Goal: Information Seeking & Learning: Check status

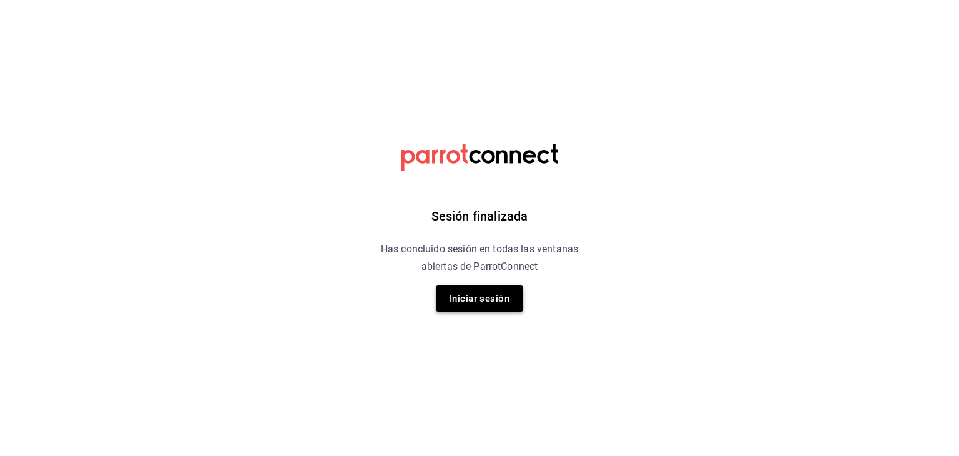
click at [469, 301] on button "Iniciar sesión" at bounding box center [479, 298] width 87 height 26
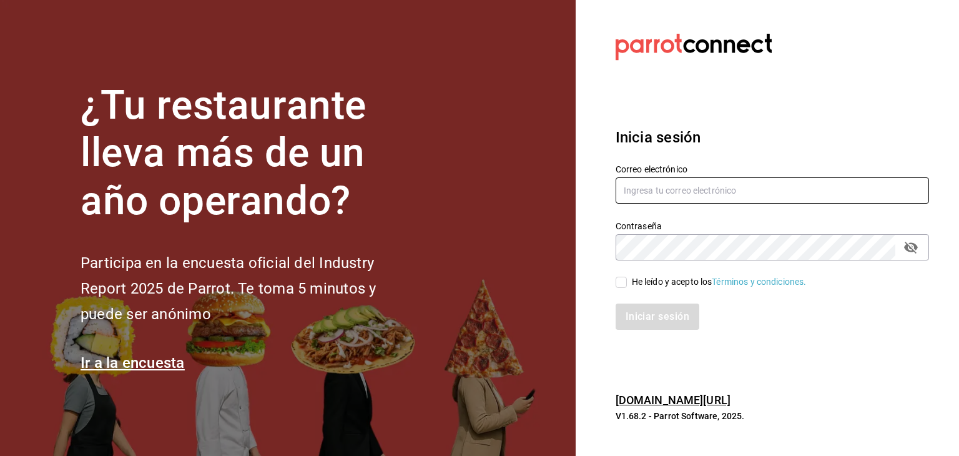
type input "josealejandrovillazavala@gmail.com"
click at [469, 301] on section "¿Tu restaurante lleva más de un año operando? Participa en la encuesta oficial …" at bounding box center [288, 228] width 576 height 456
click at [621, 283] on input "He leído y acepto los Términos y condiciones." at bounding box center [621, 282] width 11 height 11
checkbox input "true"
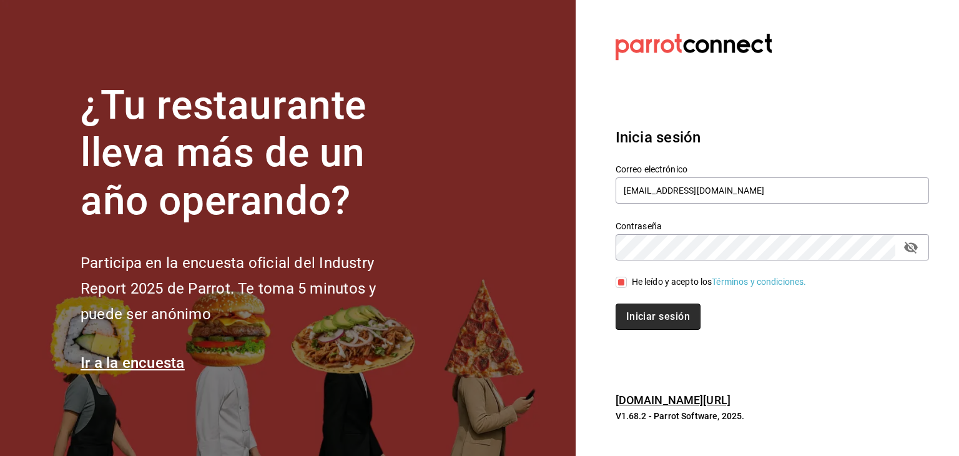
click at [658, 315] on button "Iniciar sesión" at bounding box center [658, 316] width 85 height 26
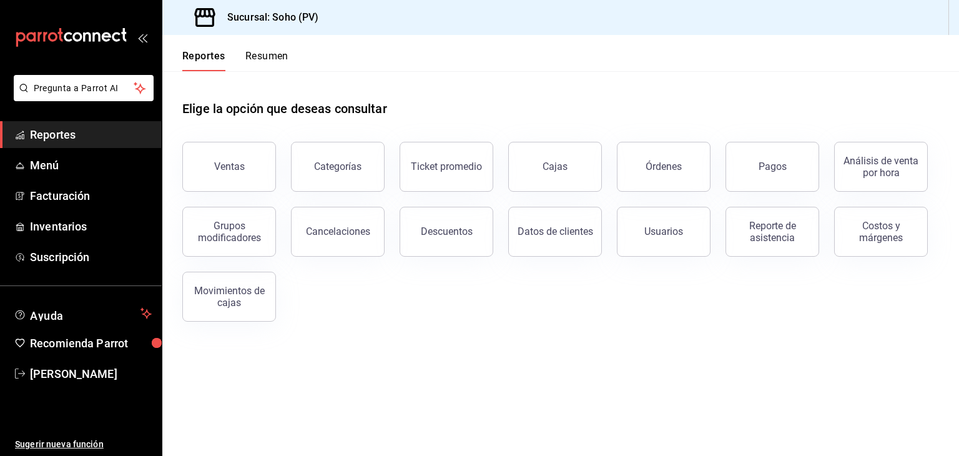
click at [273, 56] on button "Resumen" at bounding box center [266, 60] width 43 height 21
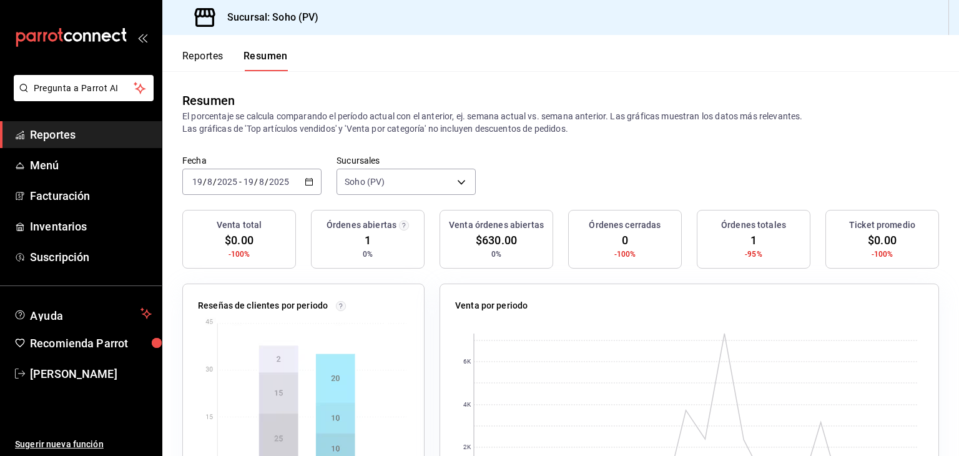
click at [203, 66] on button "Reportes" at bounding box center [202, 60] width 41 height 21
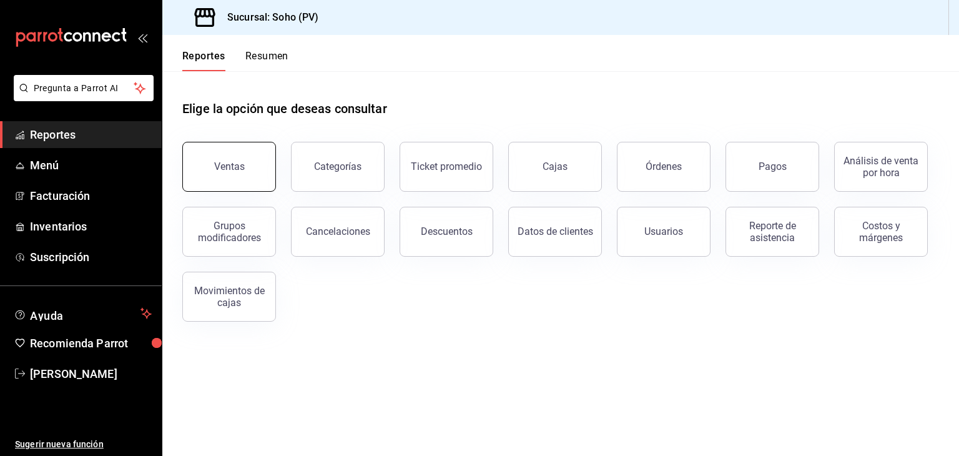
click at [235, 156] on button "Ventas" at bounding box center [229, 167] width 94 height 50
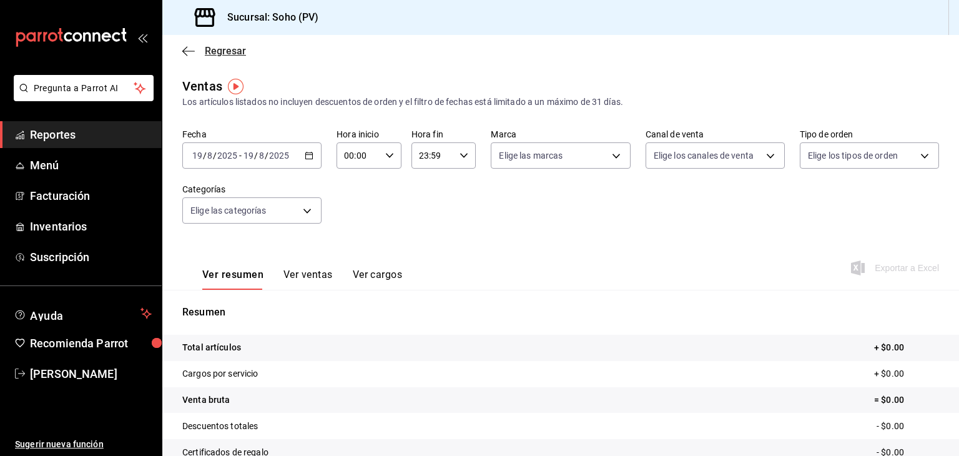
click at [187, 51] on icon "button" at bounding box center [188, 51] width 12 height 11
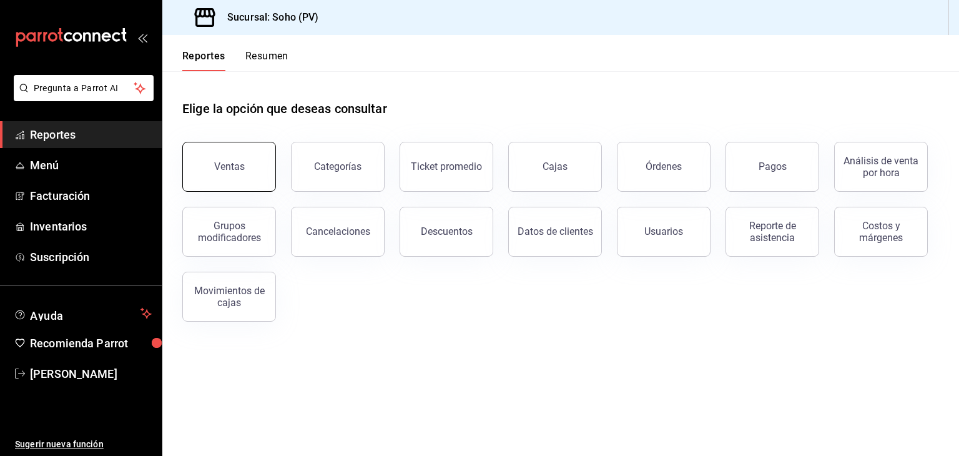
click at [245, 160] on button "Ventas" at bounding box center [229, 167] width 94 height 50
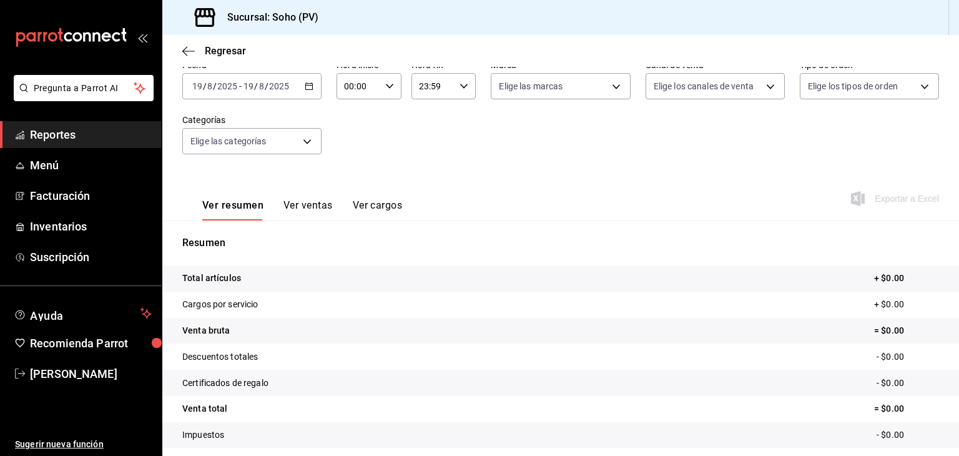
click at [319, 212] on button "Ver ventas" at bounding box center [307, 209] width 49 height 21
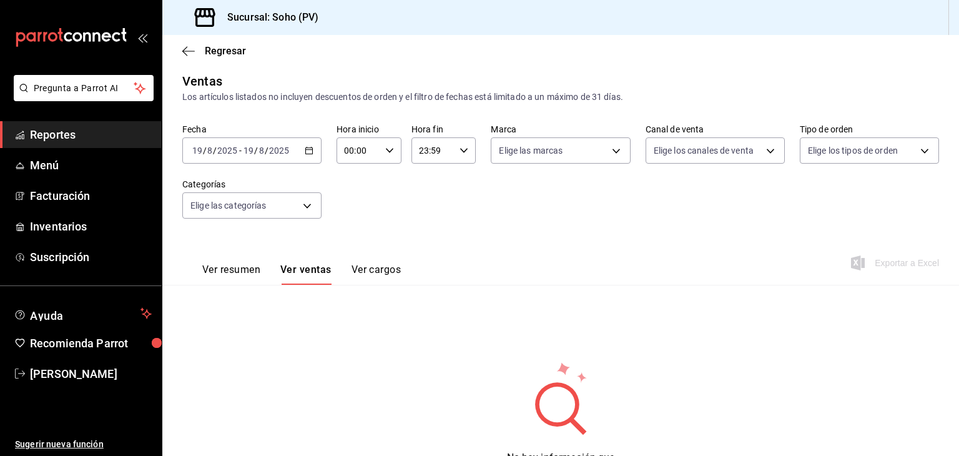
scroll to position [69, 0]
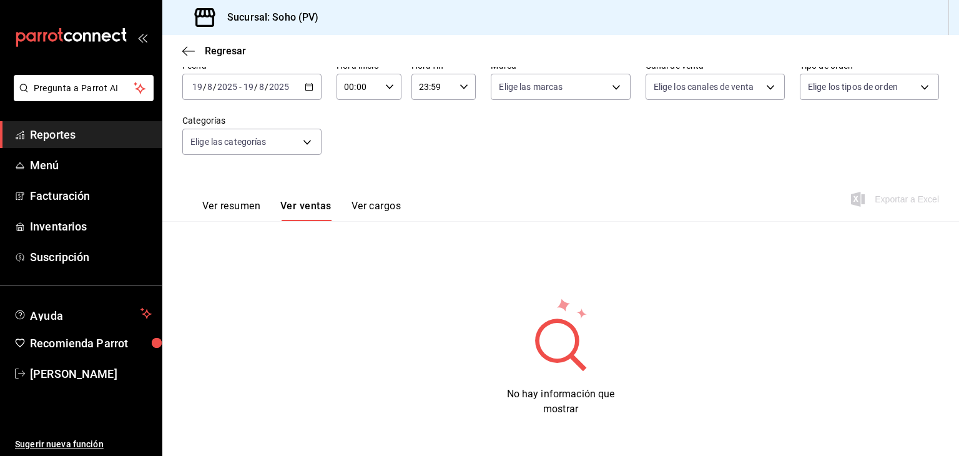
click at [369, 204] on button "Ver cargos" at bounding box center [377, 210] width 50 height 21
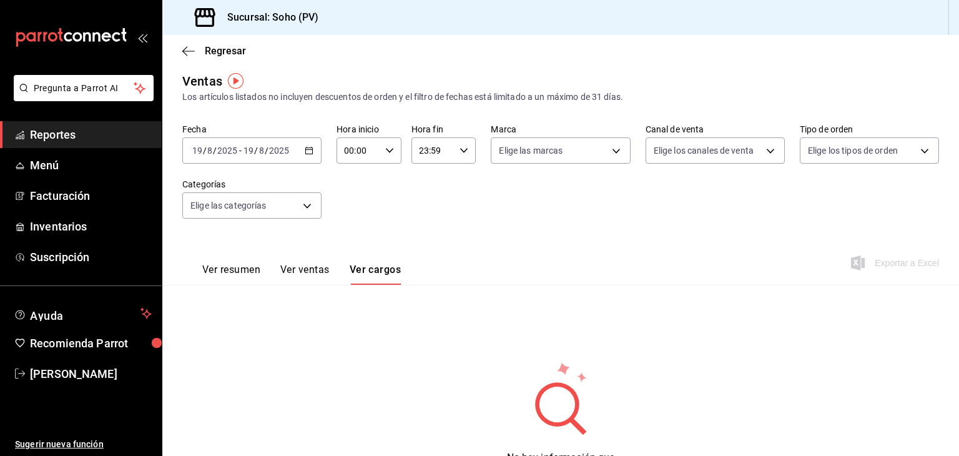
scroll to position [69, 0]
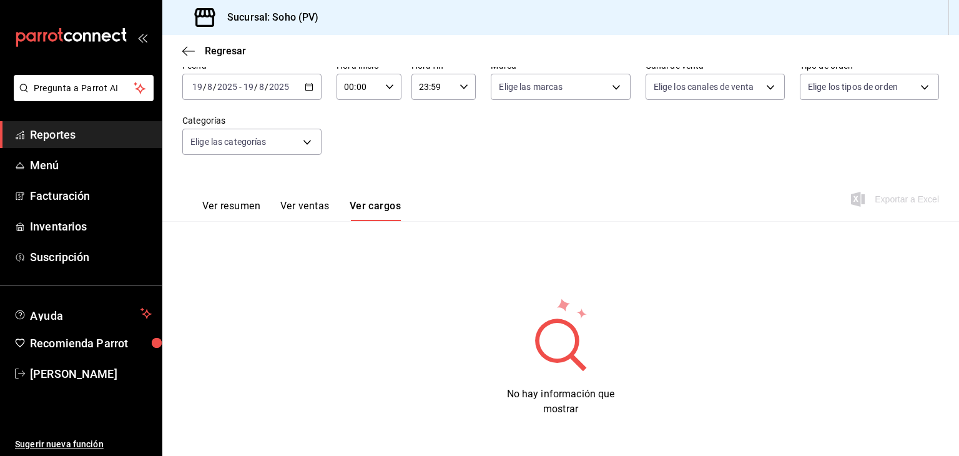
click at [227, 213] on button "Ver resumen" at bounding box center [231, 210] width 58 height 21
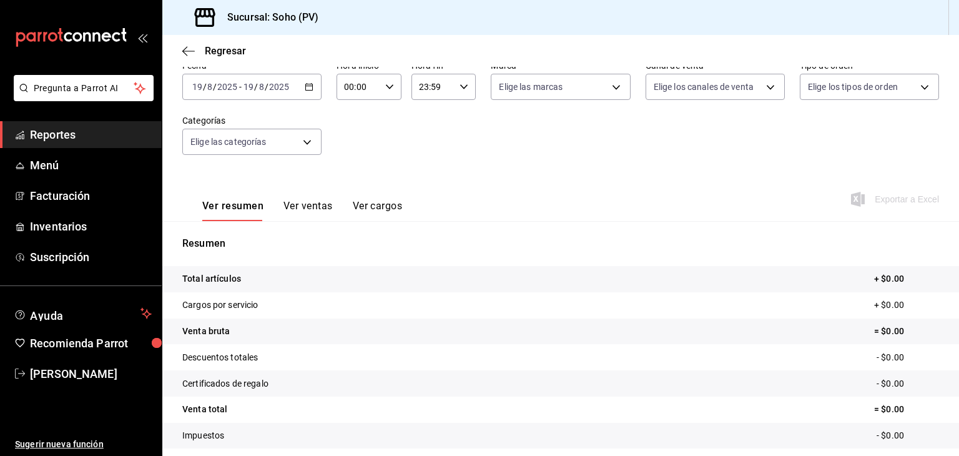
click at [72, 130] on span "Reportes" at bounding box center [91, 134] width 122 height 17
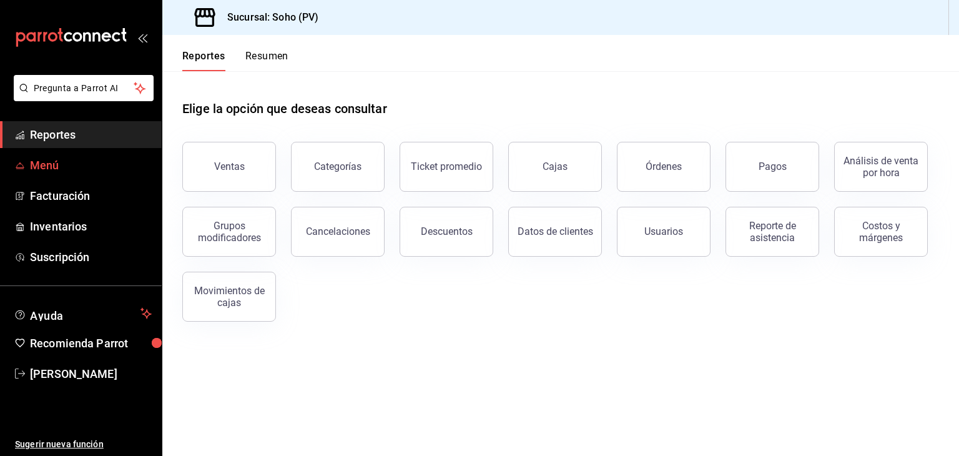
click at [38, 159] on span "Menú" at bounding box center [91, 165] width 122 height 17
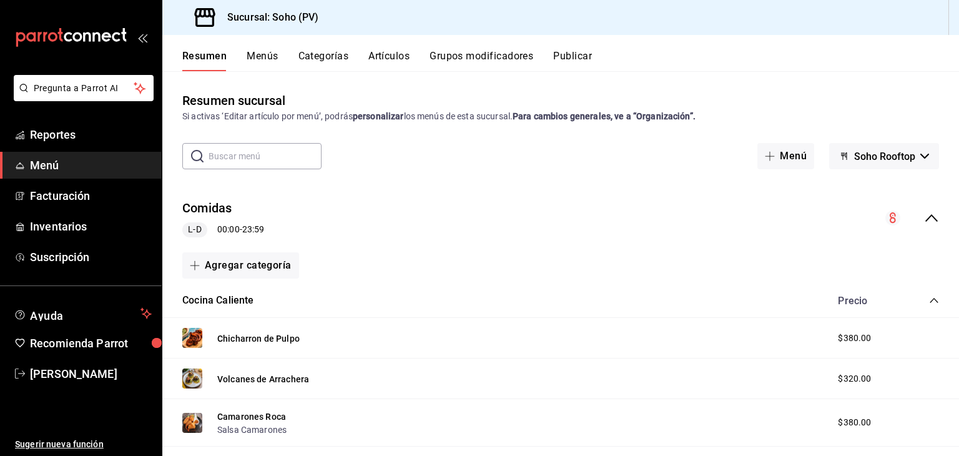
click at [691, 222] on div "Comidas L-D 00:00 - 23:59" at bounding box center [560, 218] width 797 height 58
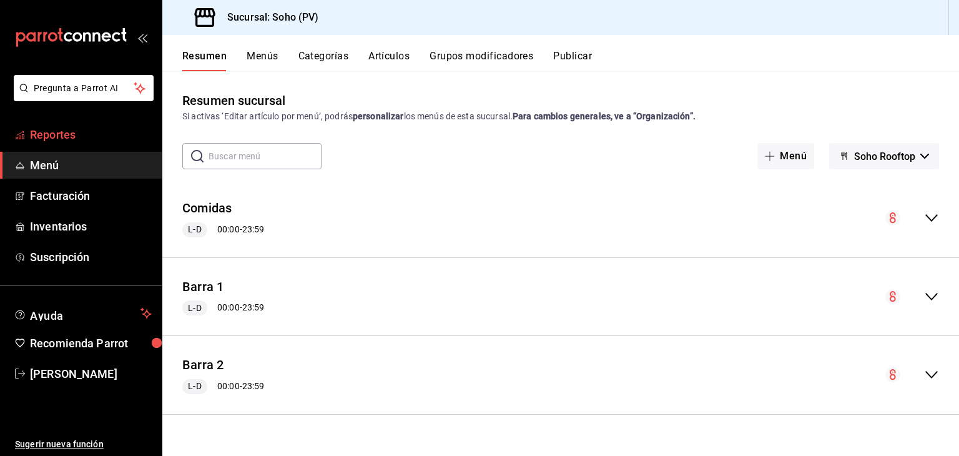
click at [76, 137] on span "Reportes" at bounding box center [91, 134] width 122 height 17
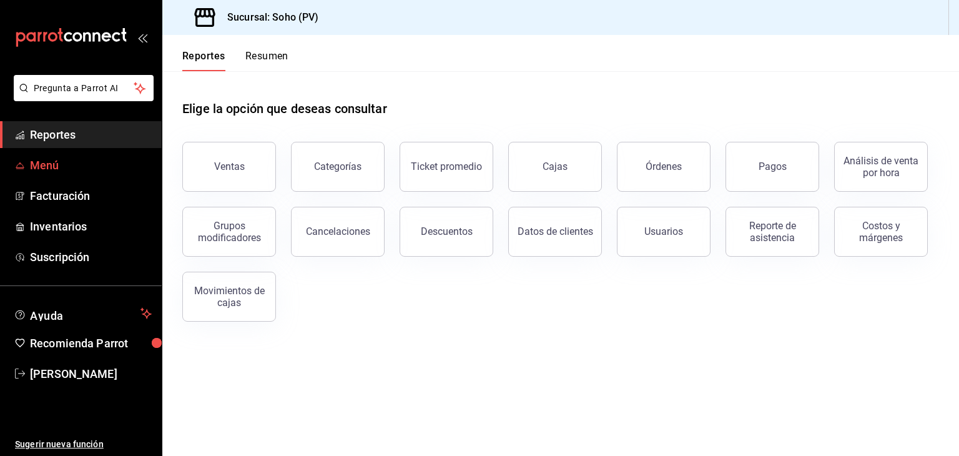
click at [35, 165] on span "Menú" at bounding box center [91, 165] width 122 height 17
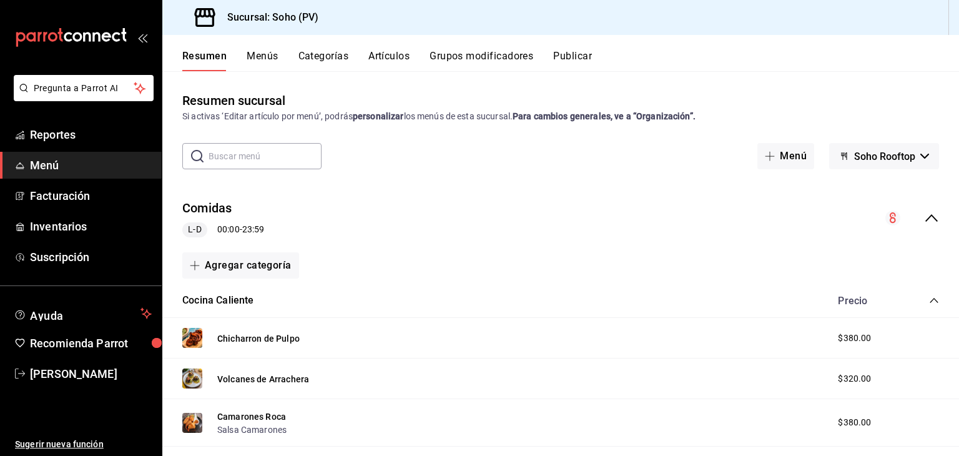
click at [262, 57] on button "Menús" at bounding box center [262, 60] width 31 height 21
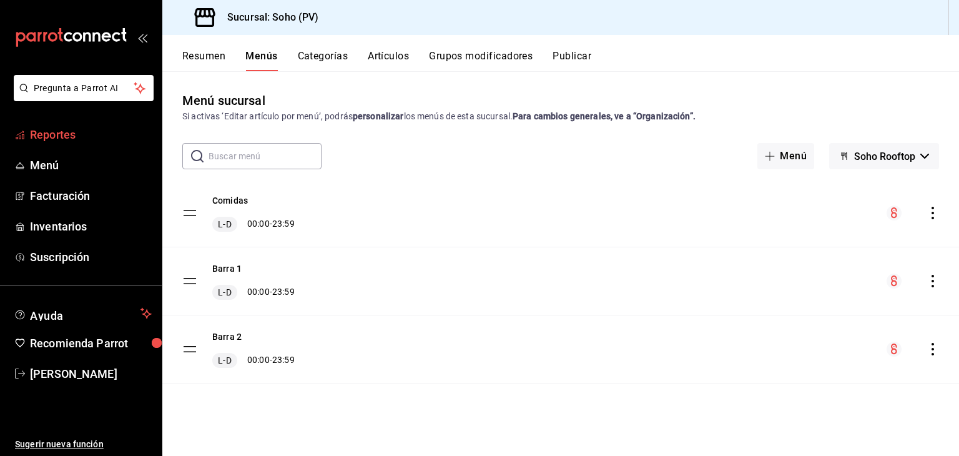
click at [42, 132] on span "Reportes" at bounding box center [91, 134] width 122 height 17
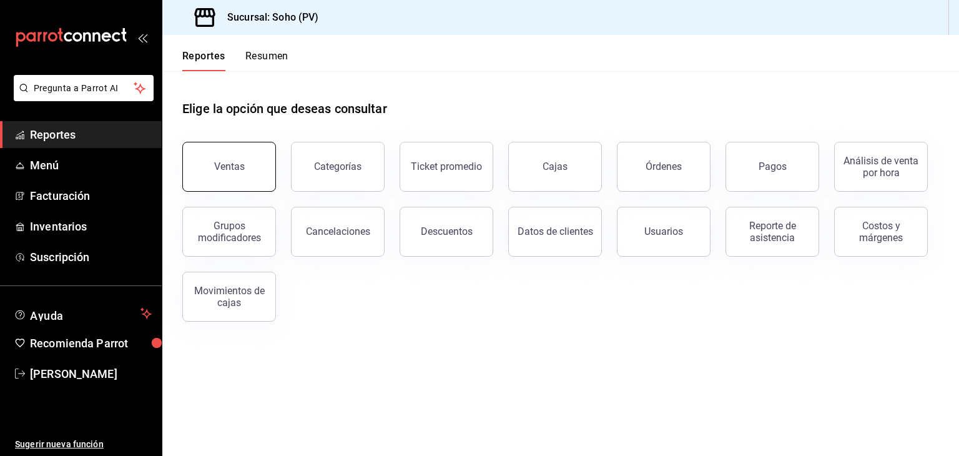
click at [234, 148] on button "Ventas" at bounding box center [229, 167] width 94 height 50
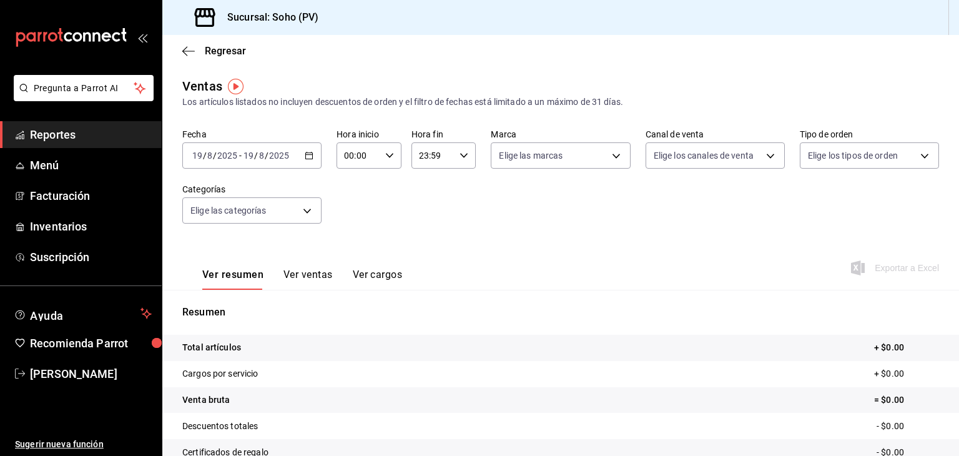
scroll to position [142, 0]
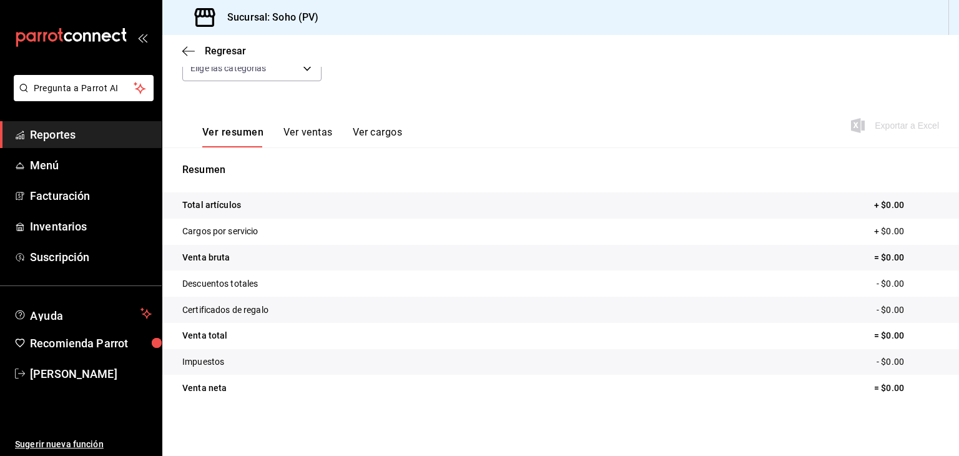
click at [274, 104] on div "Ver resumen Ver ventas Ver cargos Exportar a Excel" at bounding box center [560, 121] width 797 height 51
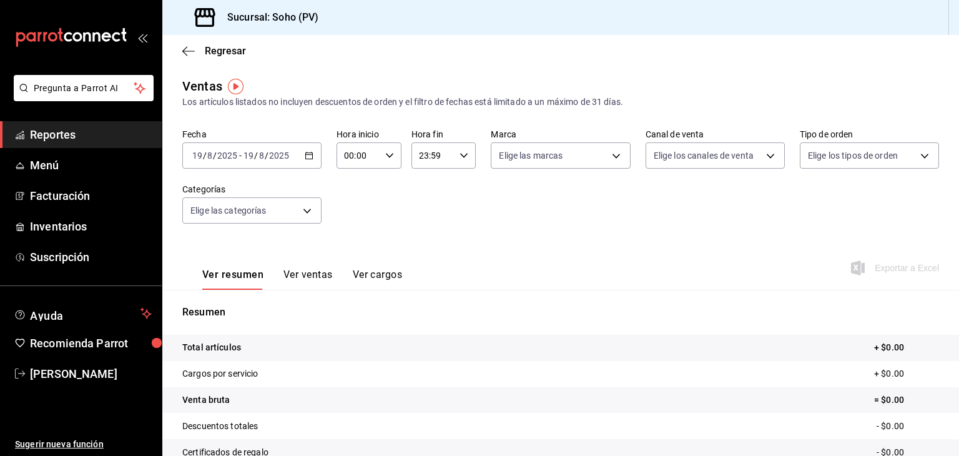
click at [307, 157] on icon "button" at bounding box center [309, 155] width 9 height 9
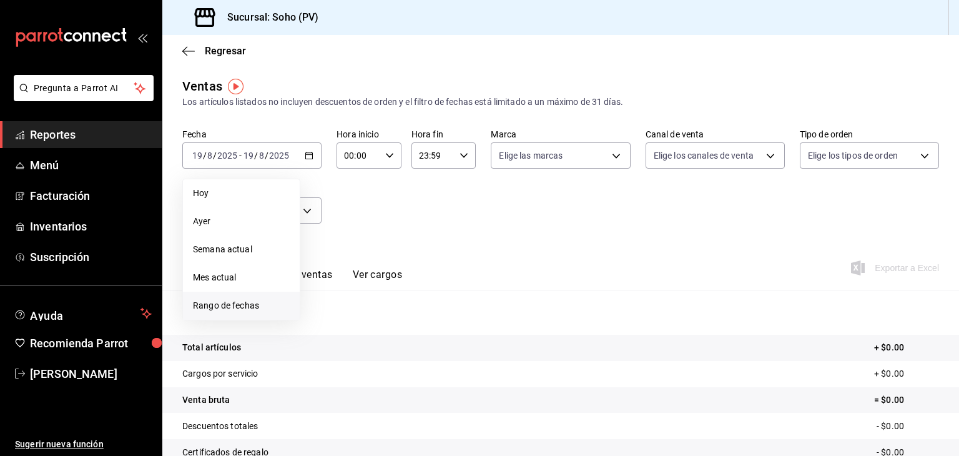
click at [230, 303] on span "Rango de fechas" at bounding box center [241, 305] width 97 height 13
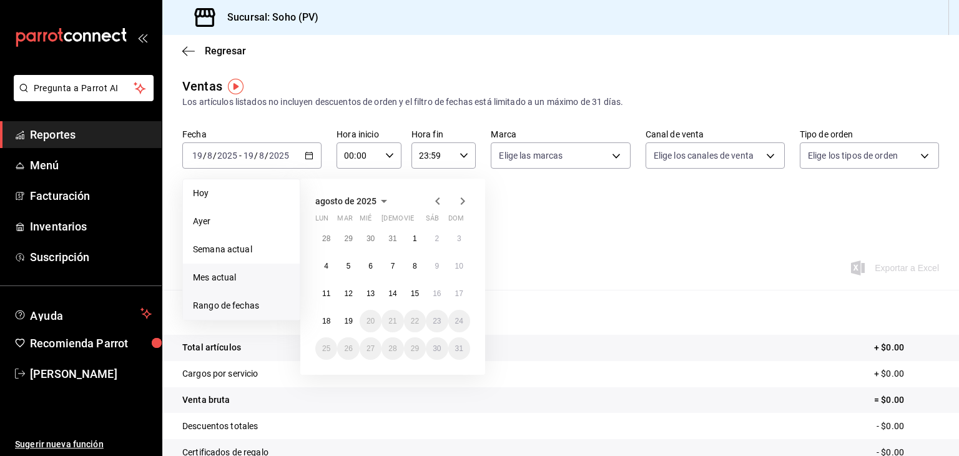
click at [236, 270] on li "Mes actual" at bounding box center [241, 278] width 117 height 28
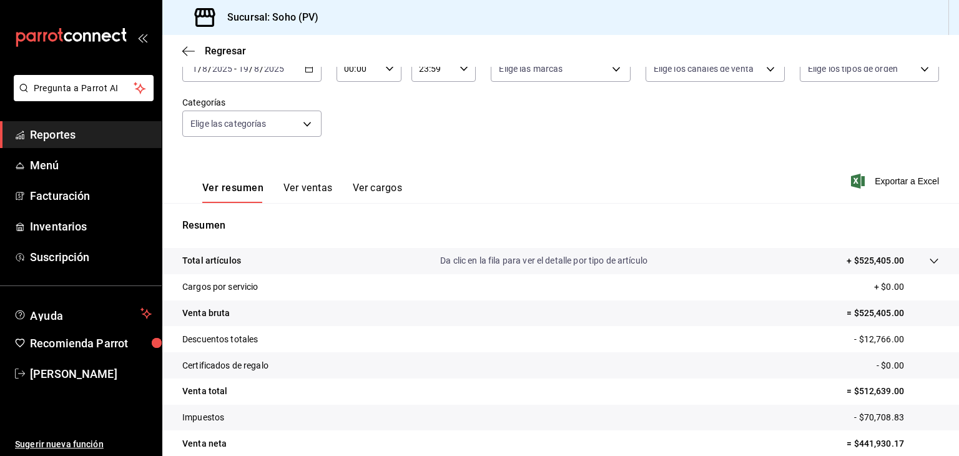
scroll to position [142, 0]
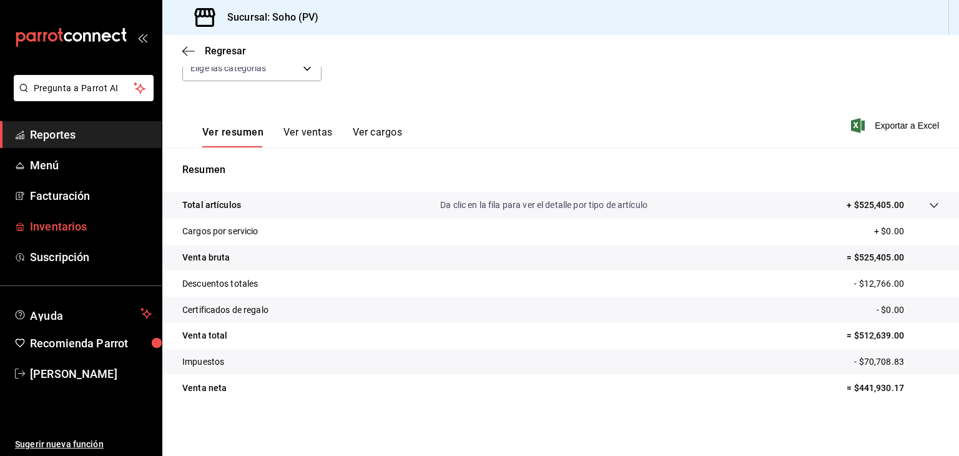
click at [67, 225] on span "Inventarios" at bounding box center [91, 226] width 122 height 17
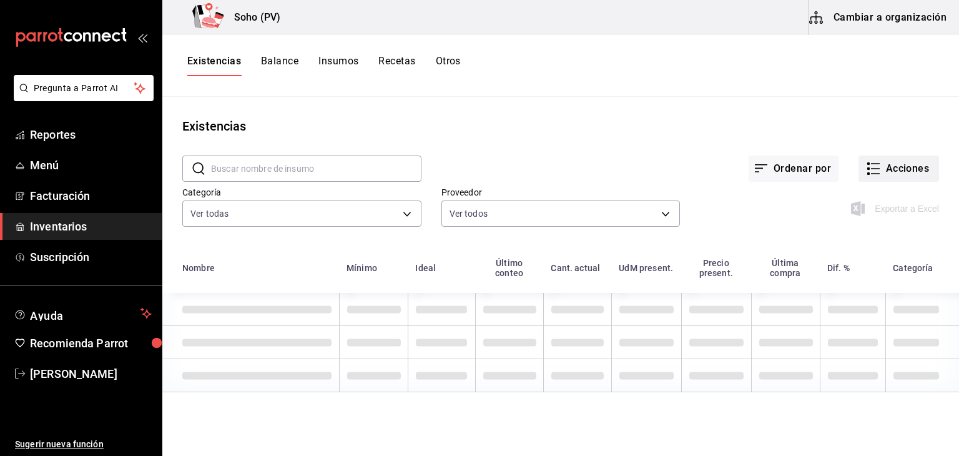
click at [897, 163] on button "Acciones" at bounding box center [899, 168] width 81 height 26
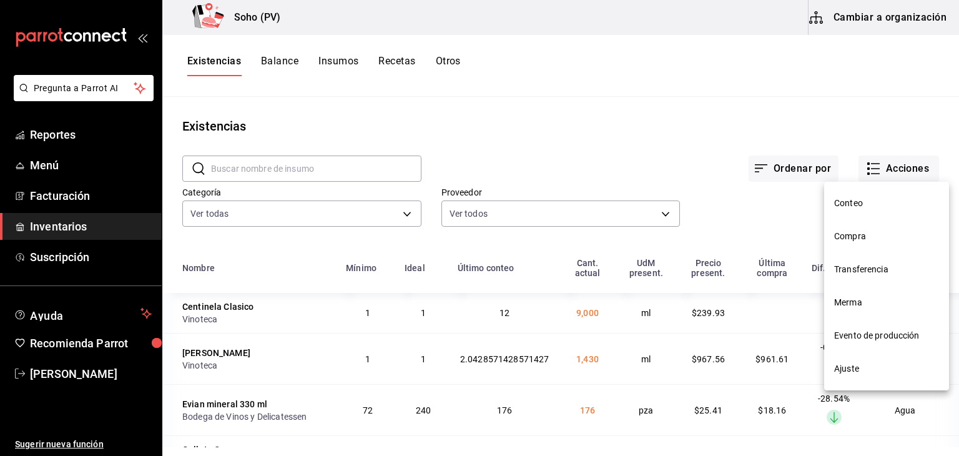
click at [854, 240] on span "Compra" at bounding box center [886, 236] width 105 height 13
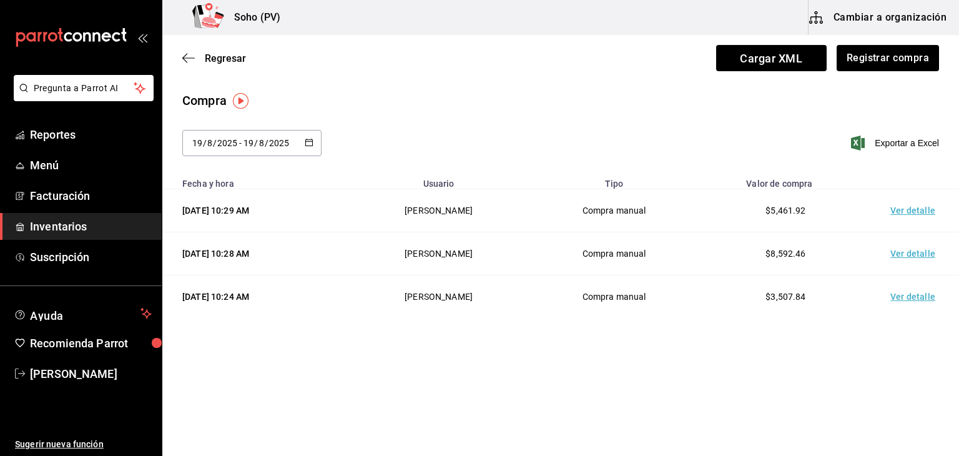
click at [921, 212] on td "Ver detalle" at bounding box center [915, 210] width 87 height 43
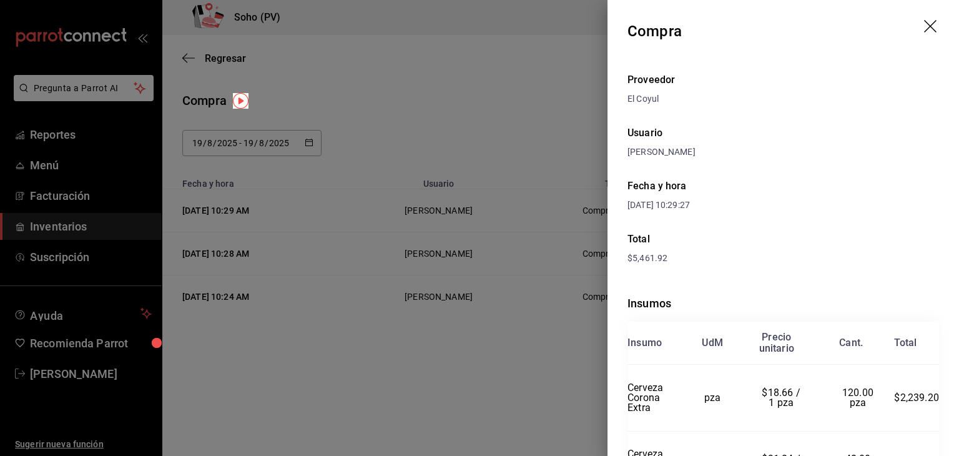
scroll to position [142, 0]
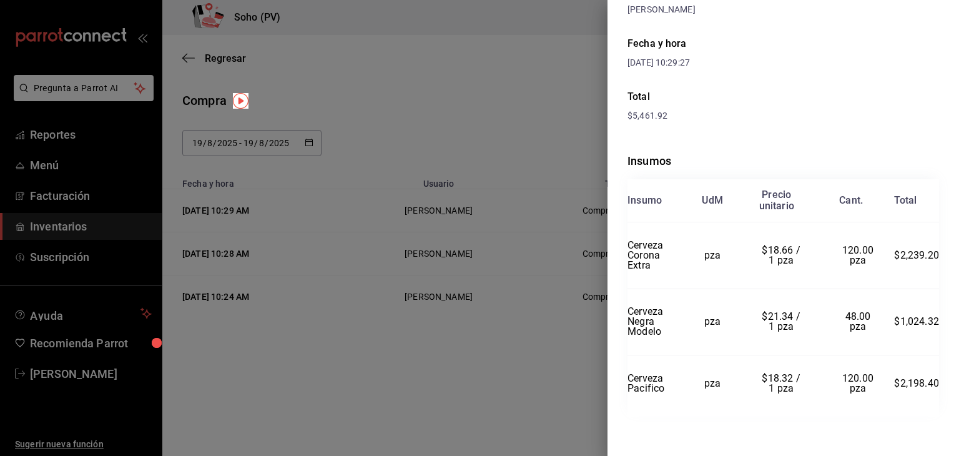
click at [481, 420] on div at bounding box center [479, 228] width 959 height 456
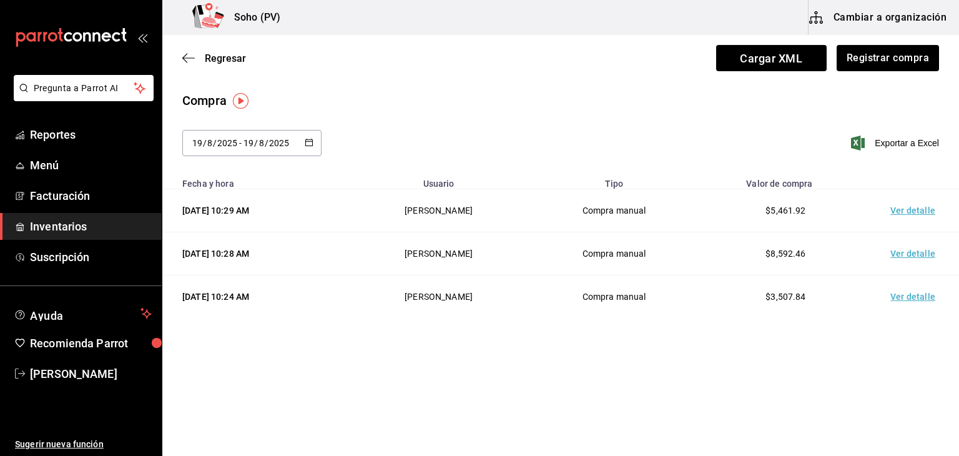
click at [917, 257] on td "Ver detalle" at bounding box center [915, 253] width 87 height 43
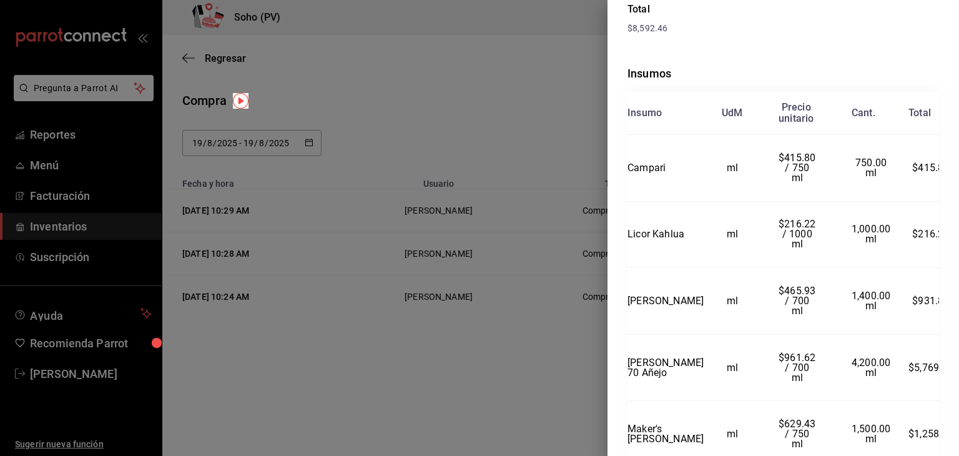
scroll to position [231, 0]
click at [455, 405] on div at bounding box center [479, 228] width 959 height 456
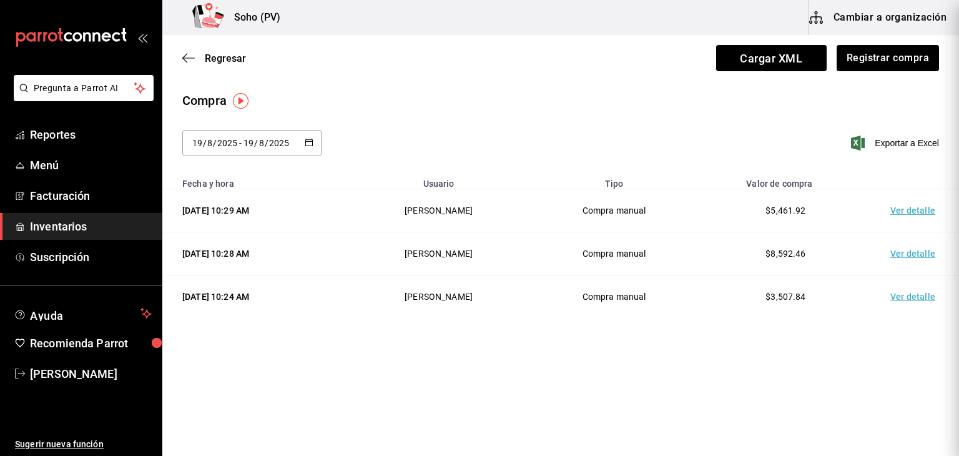
click at [455, 405] on div at bounding box center [479, 228] width 959 height 456
click at [914, 296] on td "Ver detalle" at bounding box center [915, 296] width 87 height 43
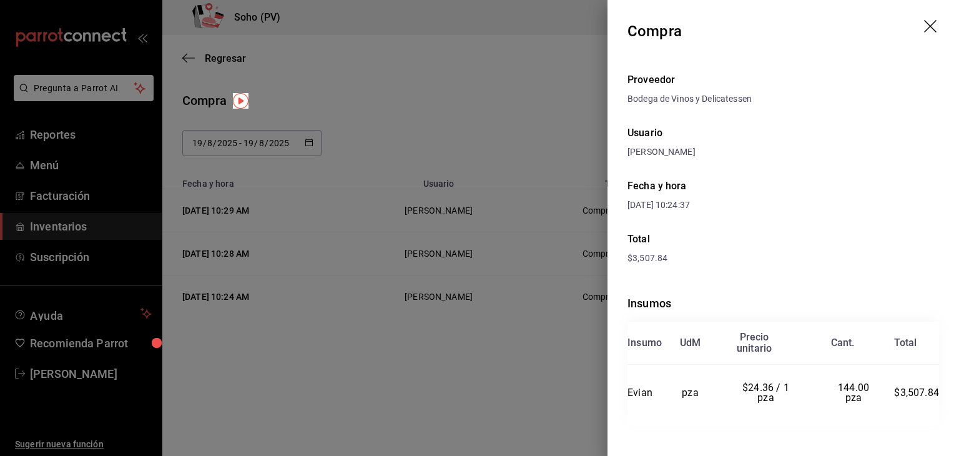
scroll to position [10, 0]
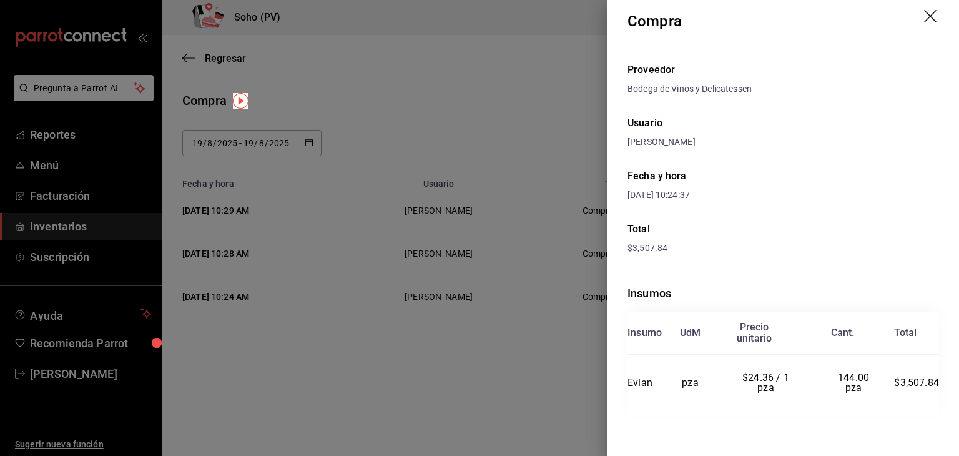
click at [555, 361] on div at bounding box center [479, 228] width 959 height 456
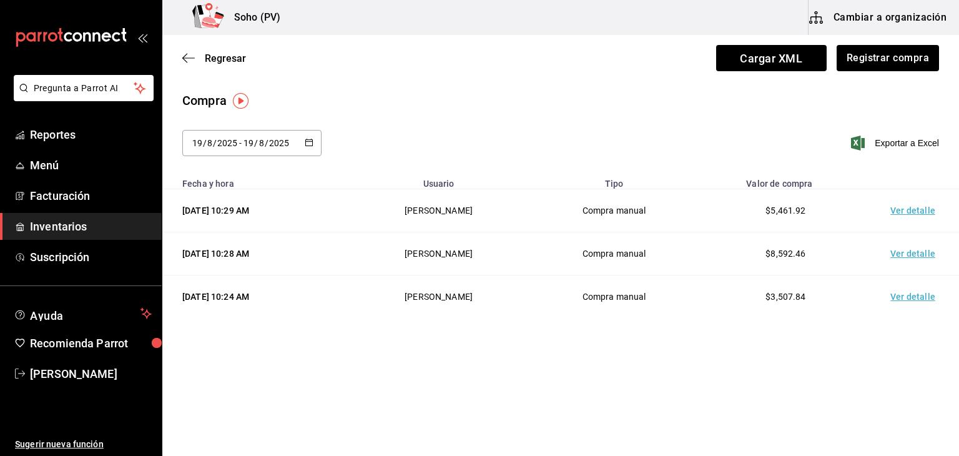
click at [919, 255] on td "Ver detalle" at bounding box center [915, 253] width 87 height 43
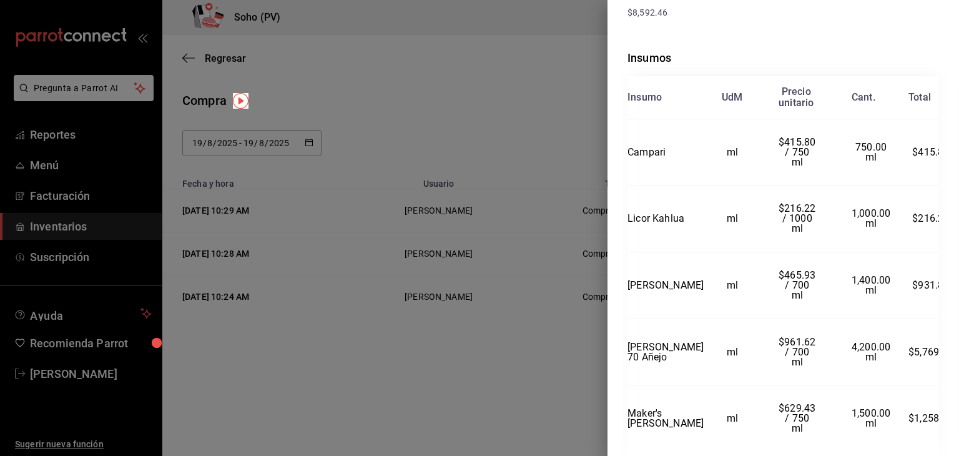
scroll to position [245, 0]
click at [297, 436] on div at bounding box center [479, 228] width 959 height 456
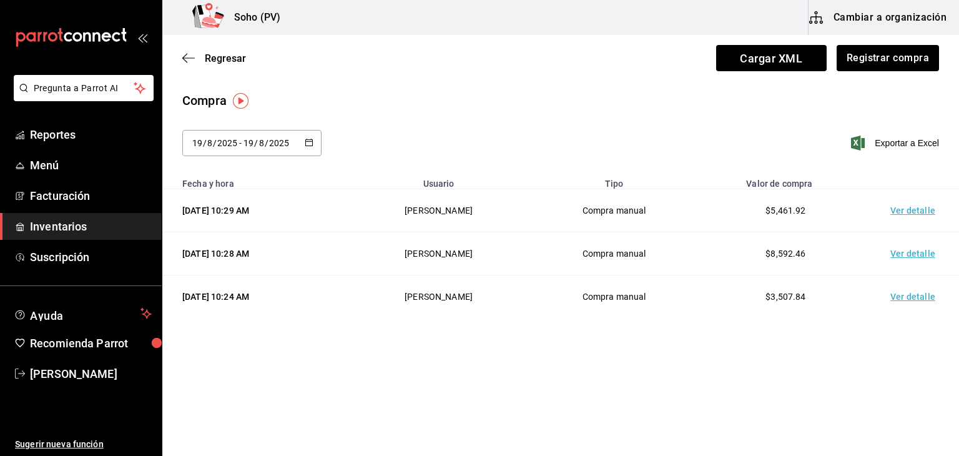
click at [72, 218] on span "Inventarios" at bounding box center [91, 226] width 122 height 17
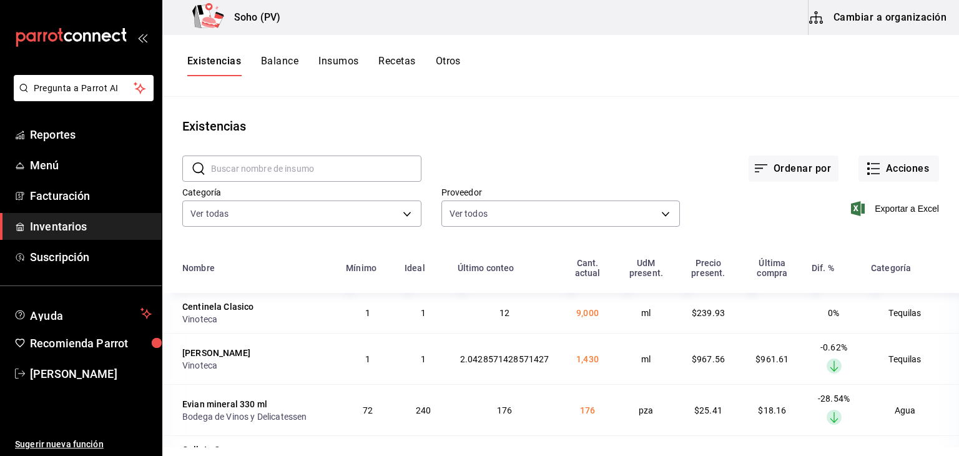
click at [894, 26] on button "Cambiar a organización" at bounding box center [879, 17] width 140 height 35
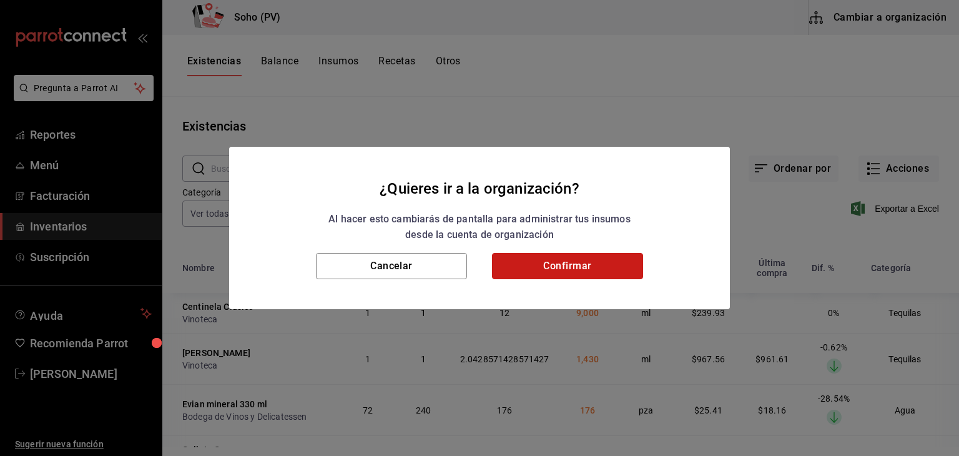
click at [578, 266] on button "Confirmar" at bounding box center [567, 266] width 151 height 26
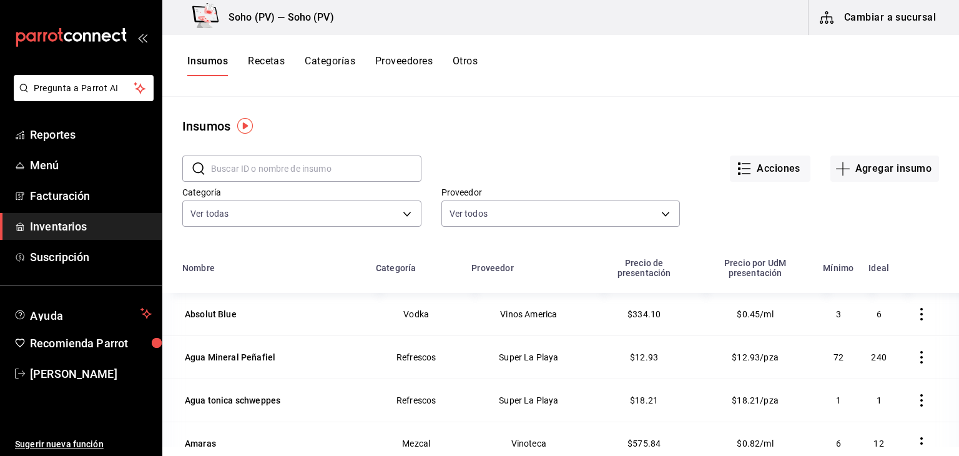
click at [917, 14] on button "Cambiar a sucursal" at bounding box center [879, 17] width 140 height 35
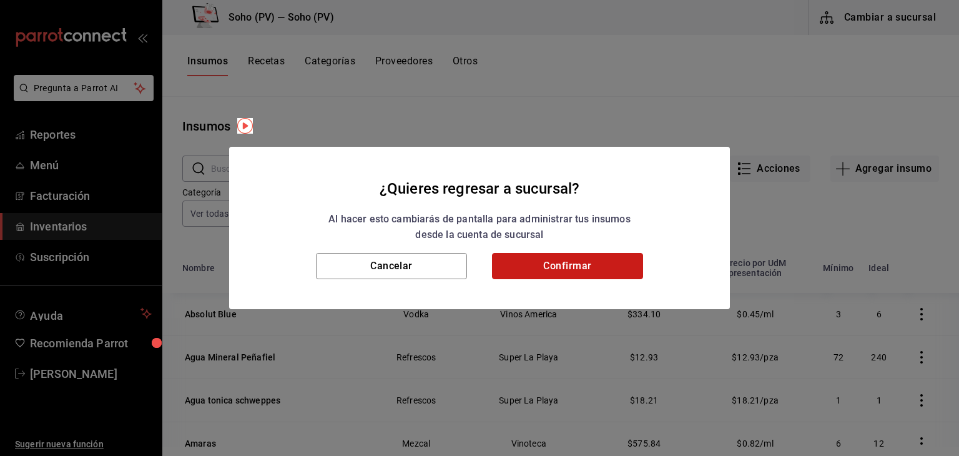
click at [617, 262] on button "Confirmar" at bounding box center [567, 266] width 151 height 26
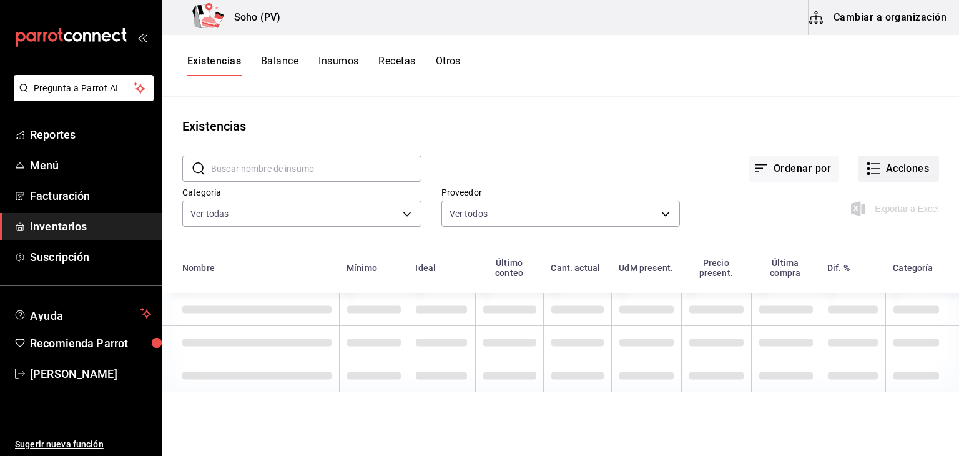
click at [914, 170] on button "Acciones" at bounding box center [899, 168] width 81 height 26
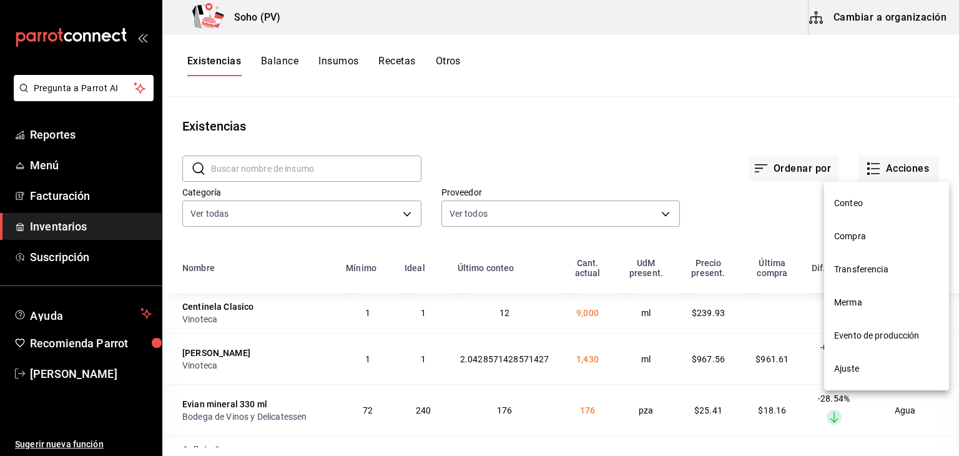
click at [867, 245] on li "Compra" at bounding box center [886, 236] width 125 height 33
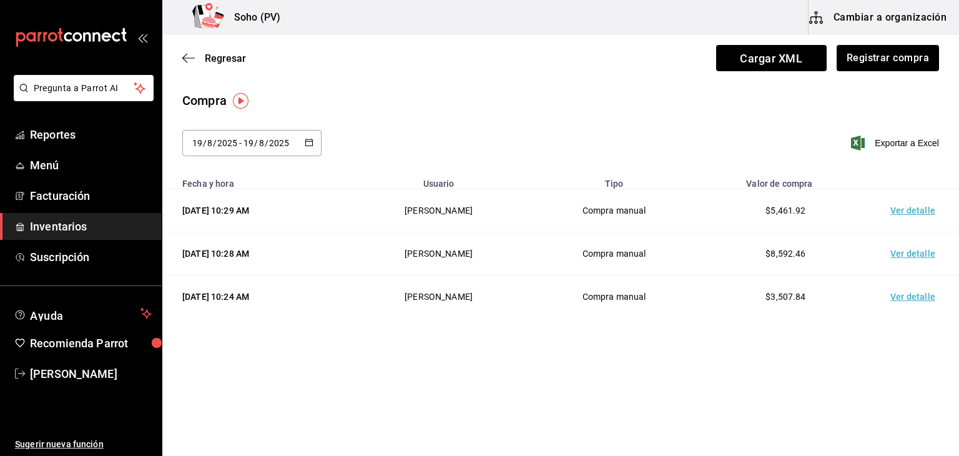
click at [914, 212] on td "Ver detalle" at bounding box center [915, 210] width 87 height 43
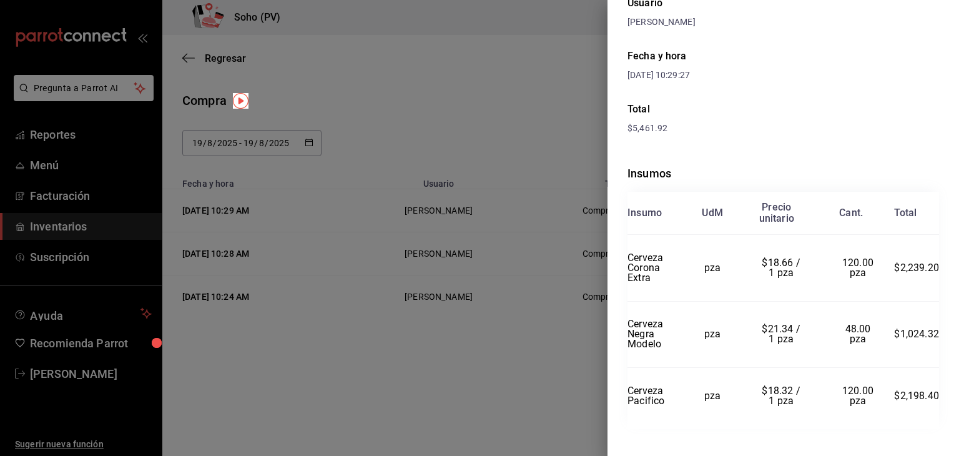
scroll to position [142, 0]
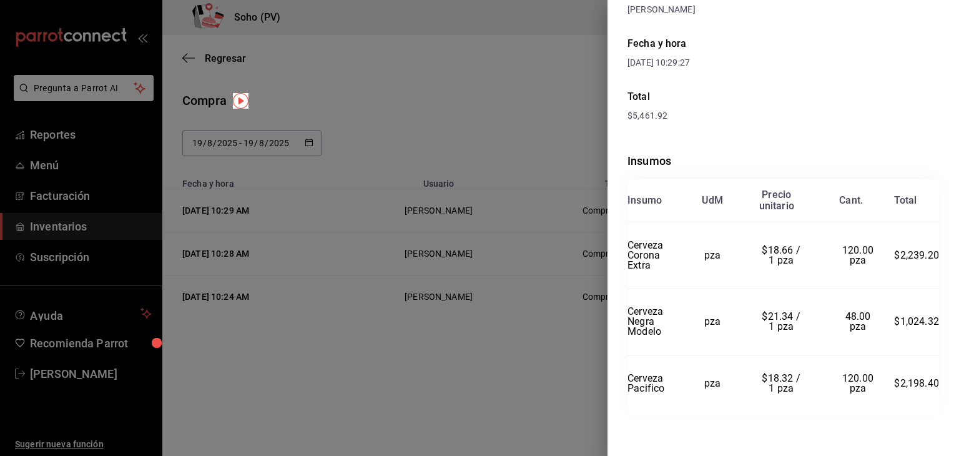
click at [490, 347] on div at bounding box center [479, 228] width 959 height 456
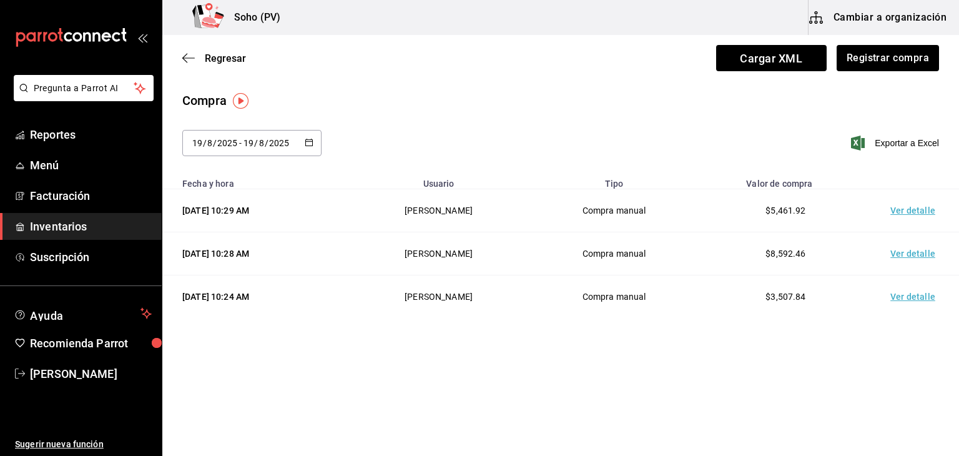
click at [900, 243] on td "Ver detalle" at bounding box center [915, 253] width 87 height 43
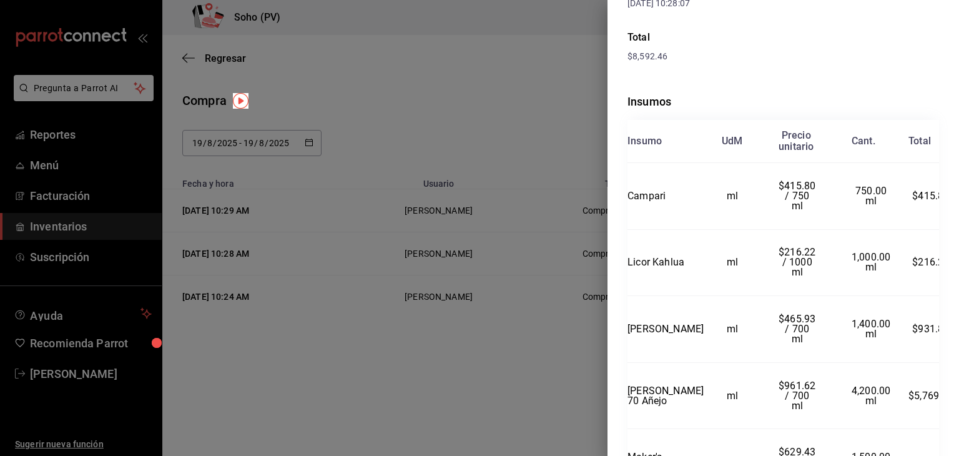
scroll to position [245, 0]
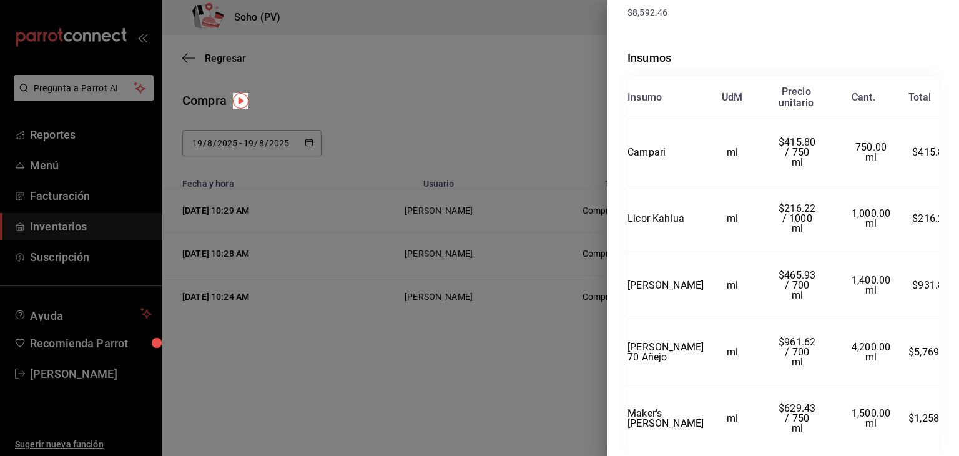
click at [472, 400] on div at bounding box center [479, 228] width 959 height 456
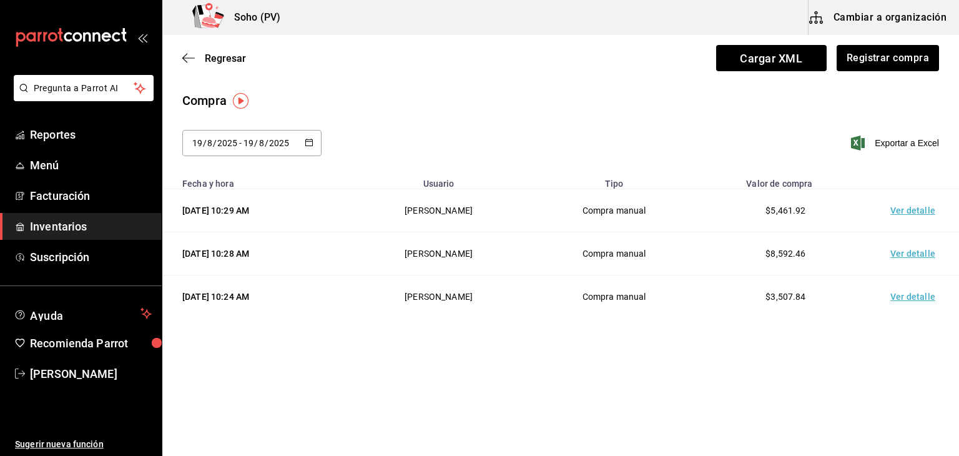
click at [915, 303] on td "Ver detalle" at bounding box center [915, 296] width 87 height 43
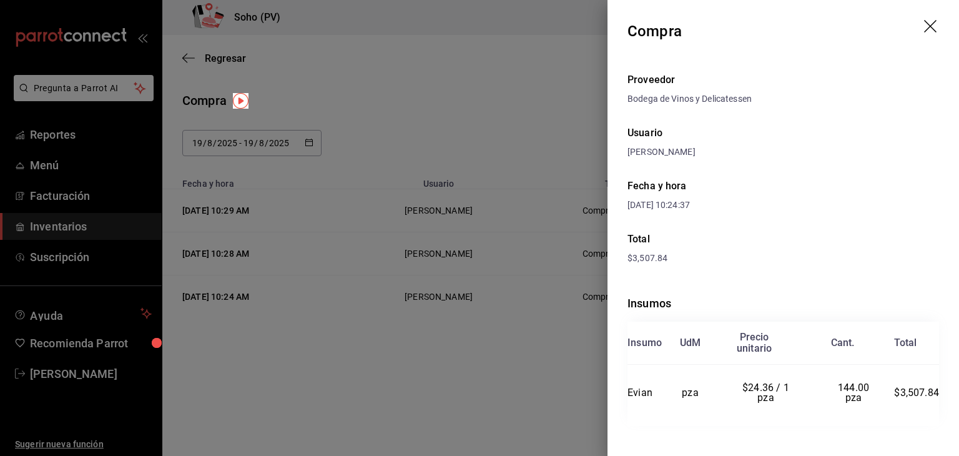
scroll to position [10, 0]
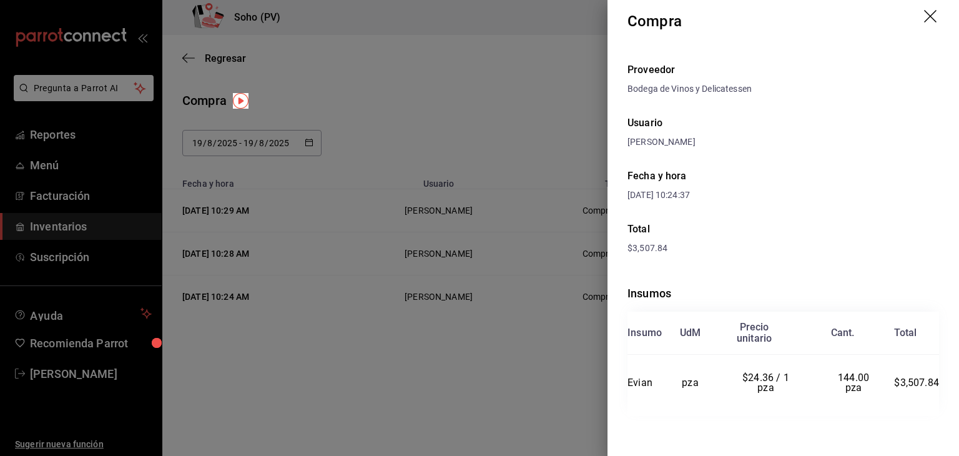
click at [488, 385] on div at bounding box center [479, 228] width 959 height 456
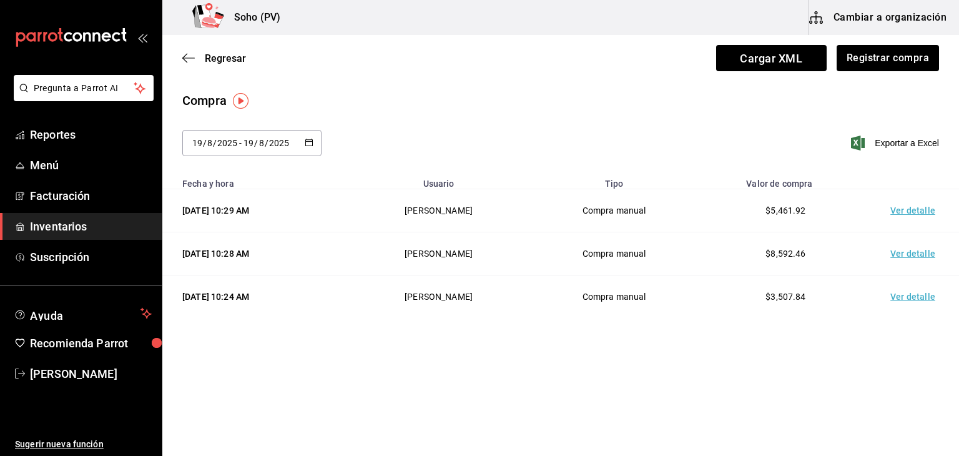
drag, startPoint x: 303, startPoint y: 140, endPoint x: 435, endPoint y: 56, distance: 156.2
click at [435, 56] on div "Regresar Cargar XML Registrar compra" at bounding box center [560, 58] width 797 height 46
click at [310, 142] on icon "button" at bounding box center [309, 142] width 9 height 9
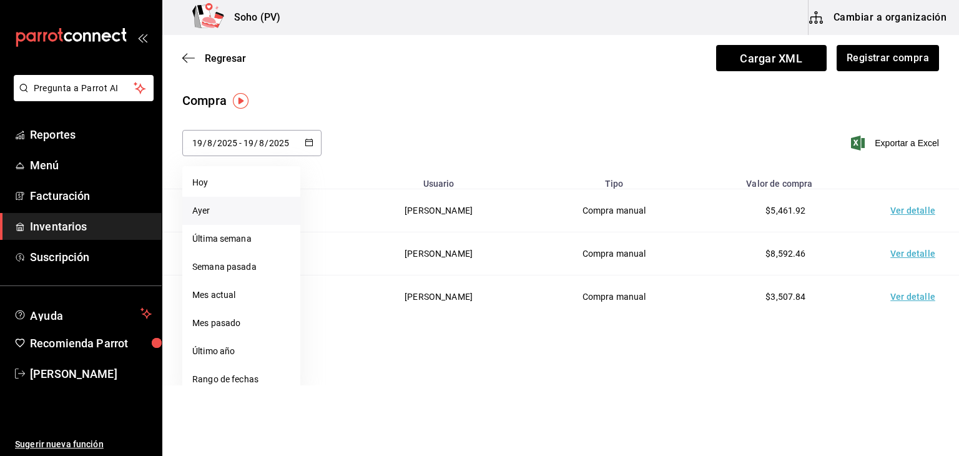
click at [230, 205] on li "Ayer" at bounding box center [241, 211] width 118 height 28
type input "2025-08-18"
type input "18"
type input "2025-08-18"
type input "18"
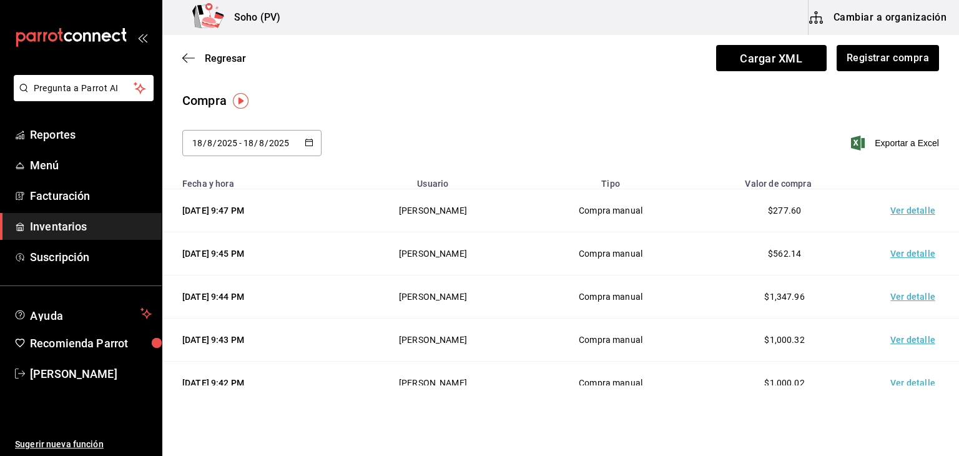
click at [906, 209] on td "Ver detalle" at bounding box center [915, 210] width 87 height 43
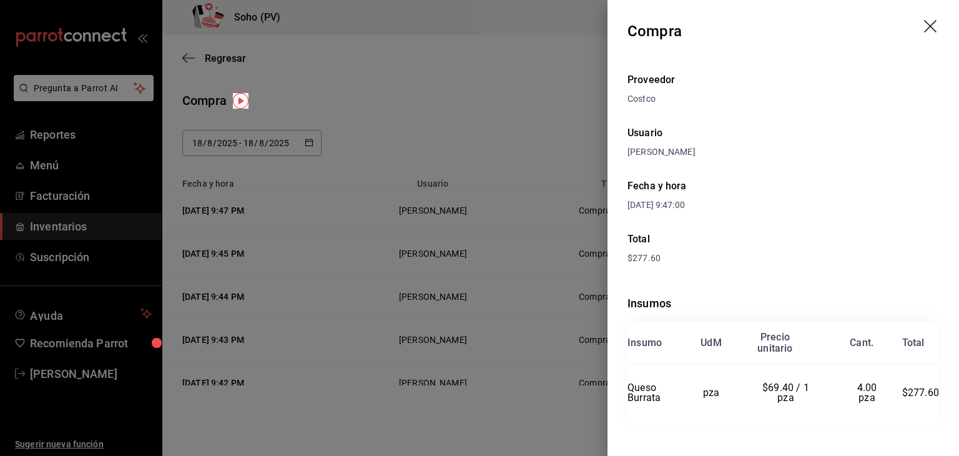
click at [492, 390] on div at bounding box center [479, 228] width 959 height 456
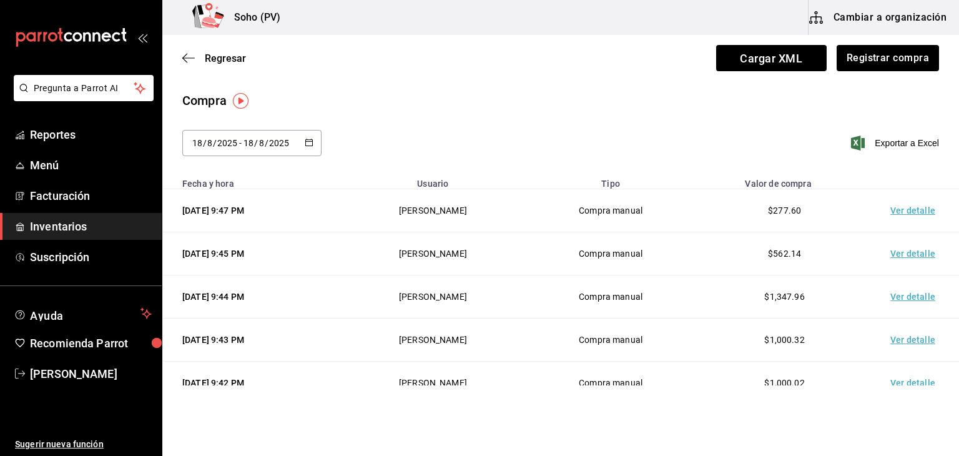
click at [917, 254] on td "Ver detalle" at bounding box center [915, 253] width 87 height 43
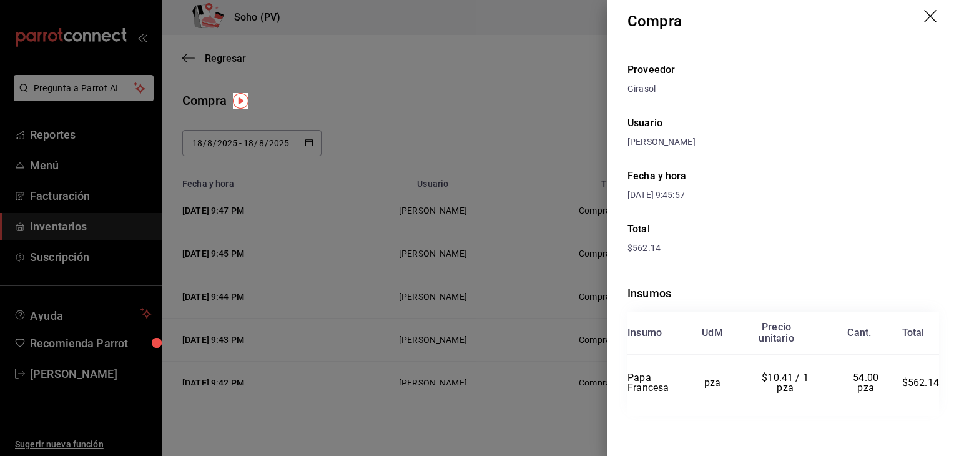
click at [532, 430] on div at bounding box center [479, 228] width 959 height 456
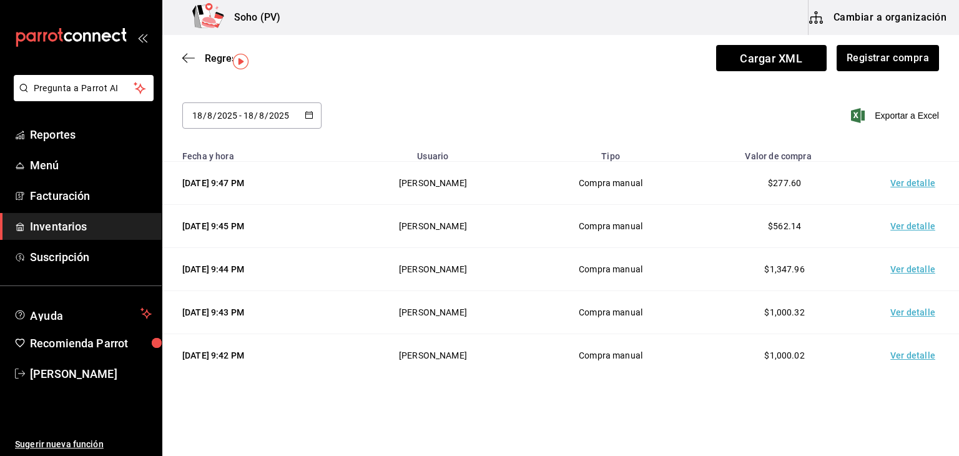
scroll to position [39, 0]
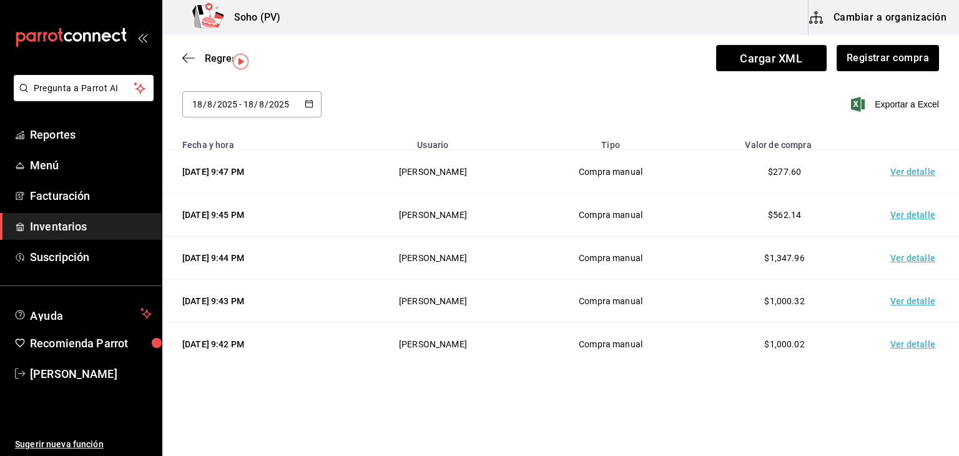
click at [905, 262] on td "Ver detalle" at bounding box center [915, 258] width 87 height 43
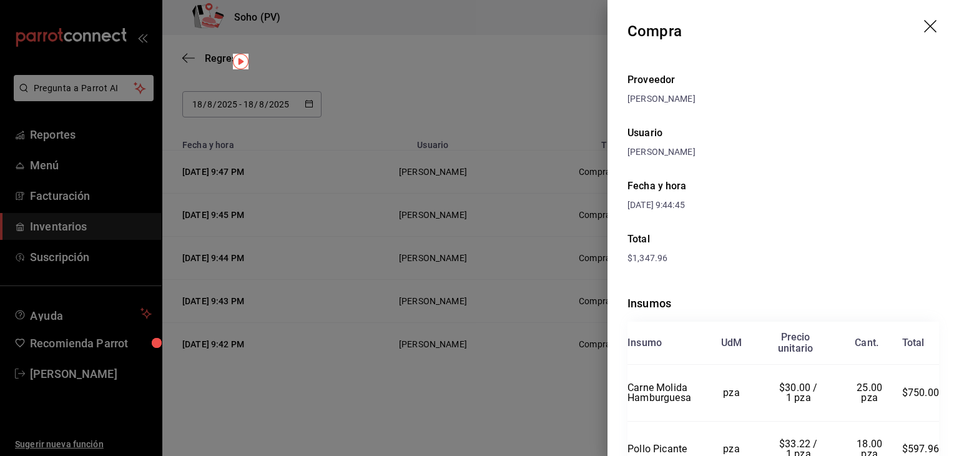
click at [485, 405] on div at bounding box center [479, 228] width 959 height 456
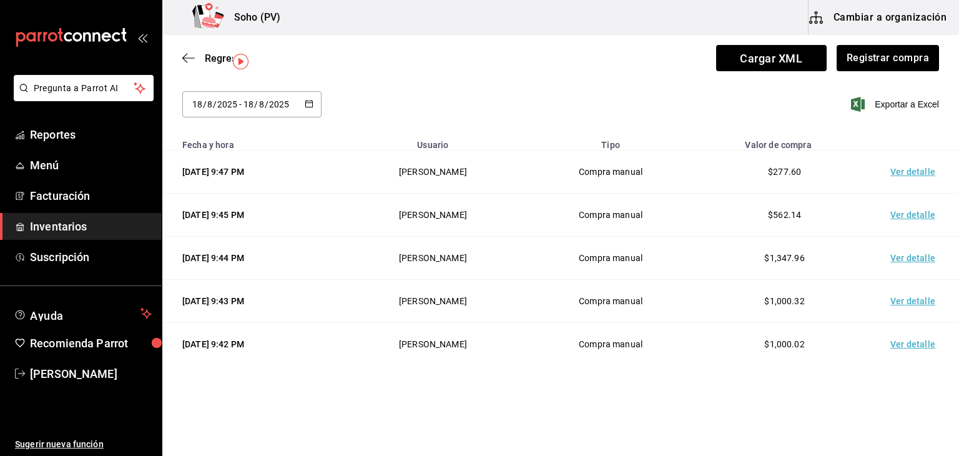
click at [893, 343] on td "Ver detalle" at bounding box center [915, 344] width 87 height 43
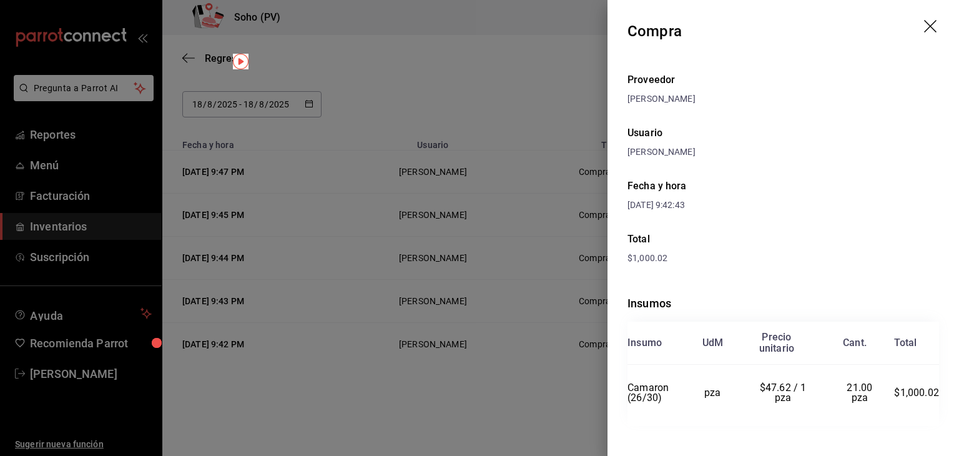
click at [536, 398] on div at bounding box center [479, 228] width 959 height 456
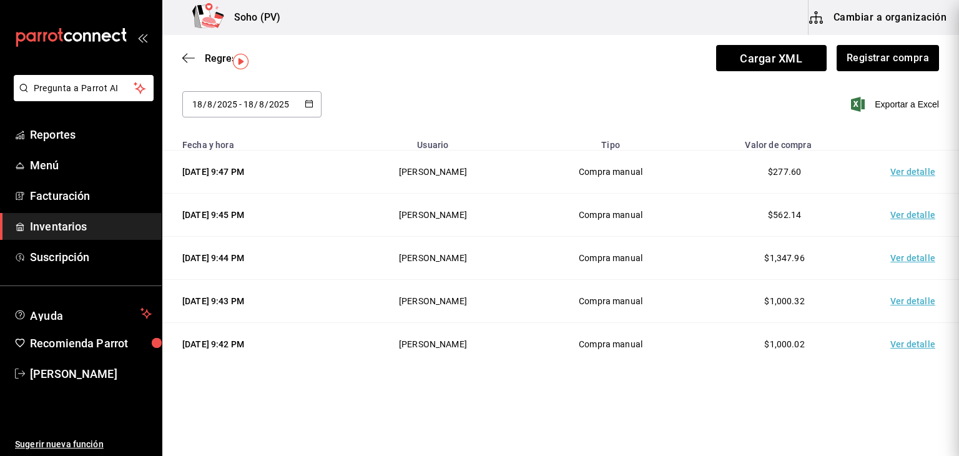
click at [536, 398] on div at bounding box center [479, 228] width 959 height 456
click at [902, 303] on td "Ver detalle" at bounding box center [915, 301] width 87 height 43
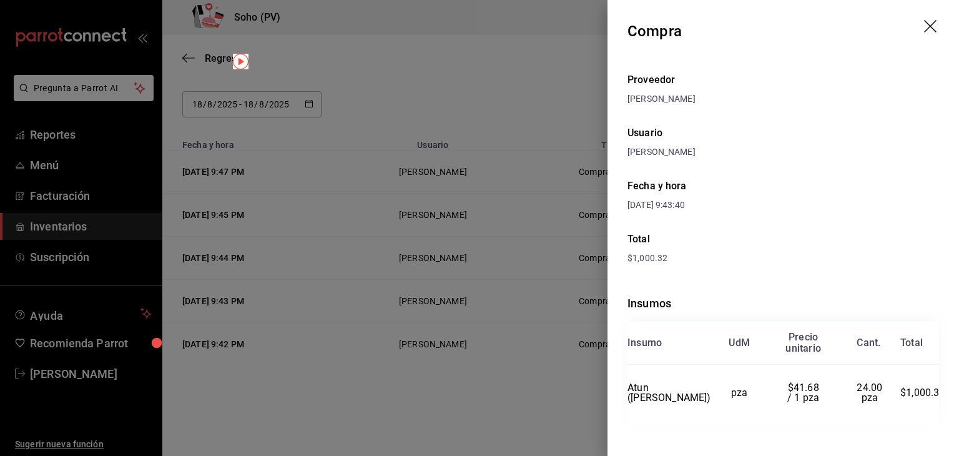
scroll to position [10, 0]
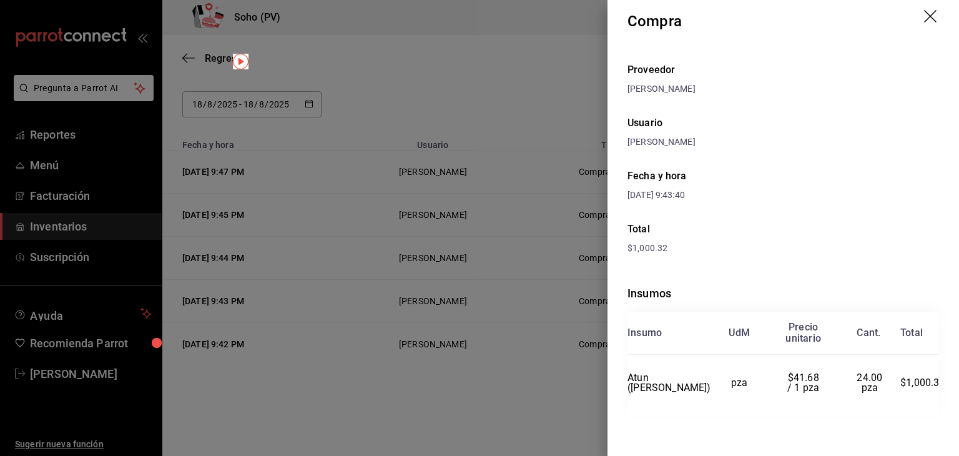
click at [502, 435] on div at bounding box center [479, 228] width 959 height 456
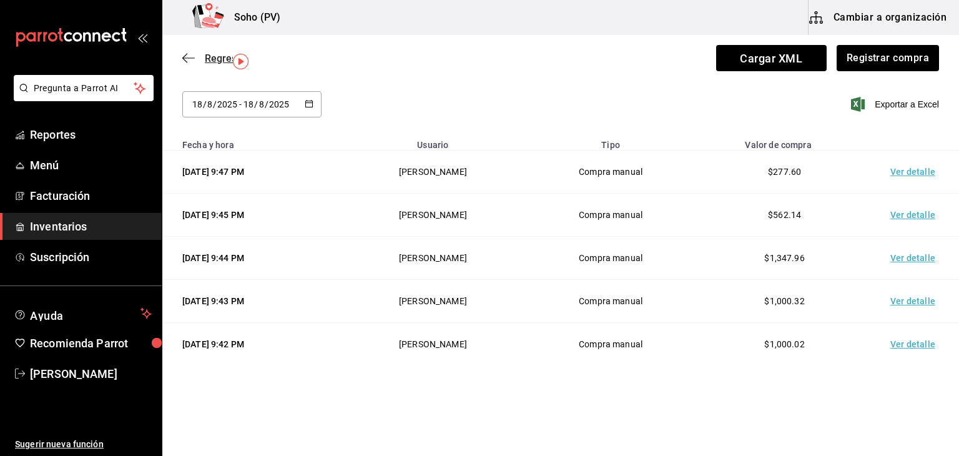
click at [196, 57] on span "Regresar" at bounding box center [214, 58] width 64 height 12
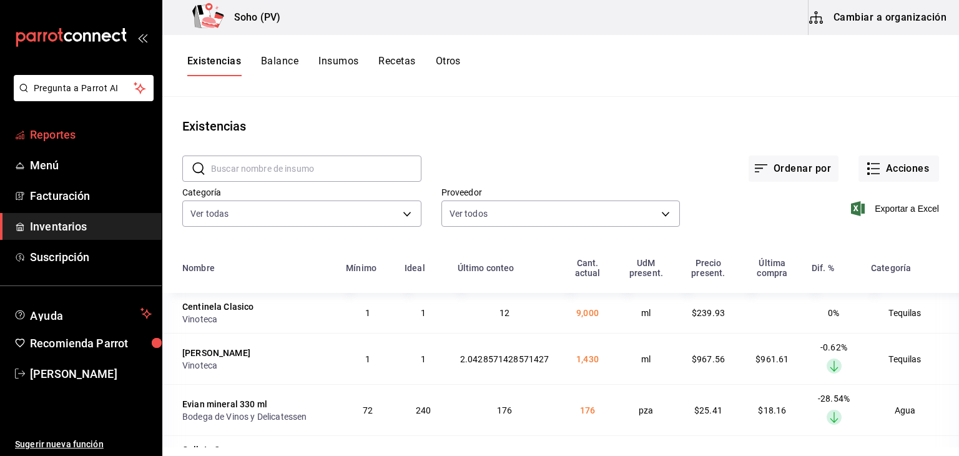
click at [70, 128] on span "Reportes" at bounding box center [91, 134] width 122 height 17
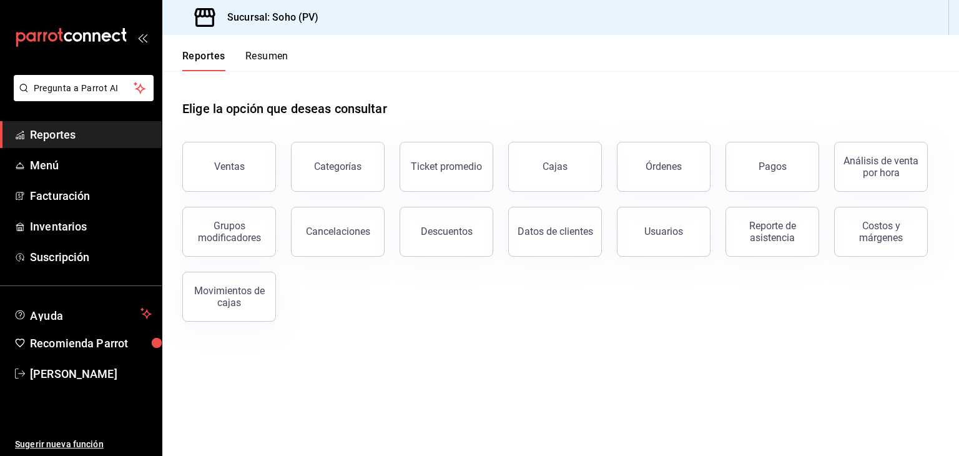
click at [522, 372] on main "Elige la opción que deseas consultar Ventas Categorías Ticket promedio Cajas Ór…" at bounding box center [560, 263] width 797 height 385
click at [252, 188] on button "Ventas" at bounding box center [229, 167] width 94 height 50
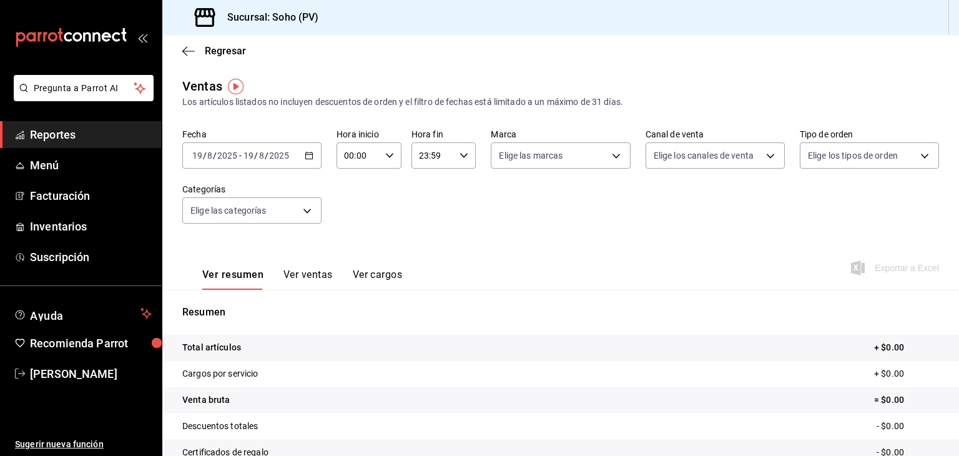
click at [311, 273] on button "Ver ventas" at bounding box center [307, 279] width 49 height 21
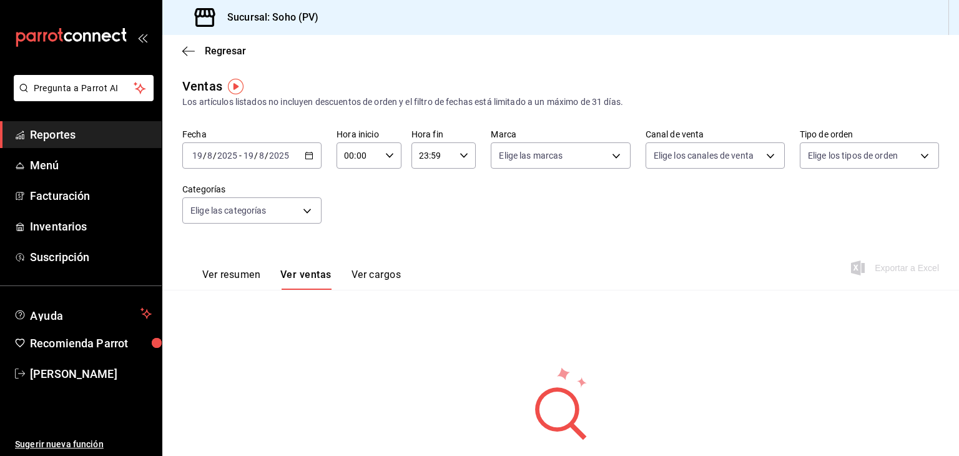
click at [310, 160] on div "2025-08-19 19 / 8 / 2025 - 2025-08-19 19 / 8 / 2025" at bounding box center [251, 155] width 139 height 26
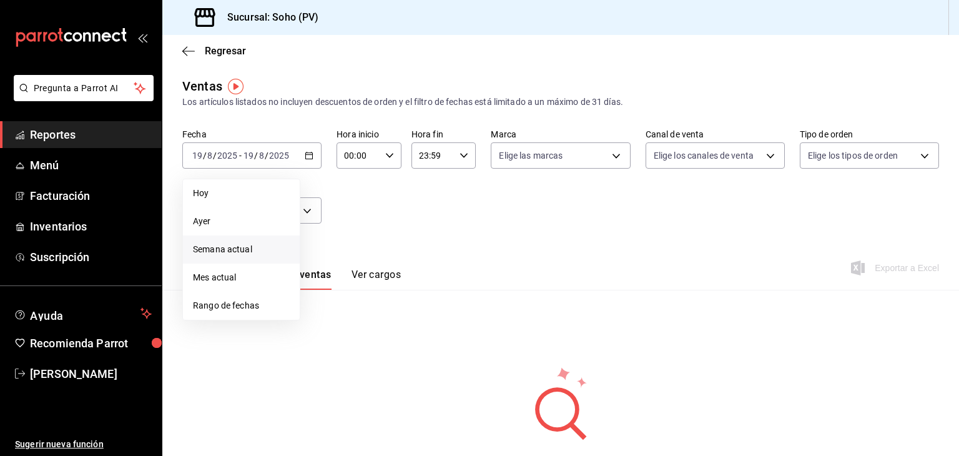
click at [231, 245] on span "Semana actual" at bounding box center [241, 249] width 97 height 13
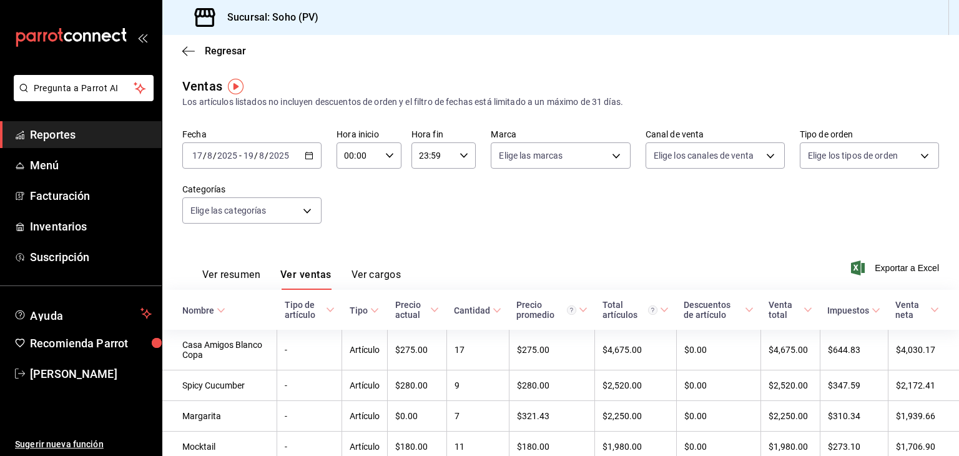
click at [450, 285] on div "Ver resumen Ver ventas Ver cargos Exportar a Excel" at bounding box center [560, 264] width 797 height 51
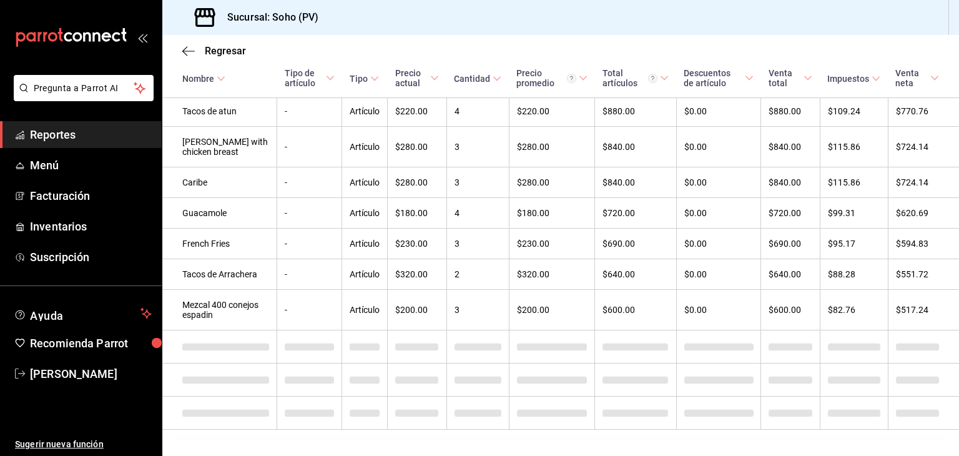
scroll to position [735, 0]
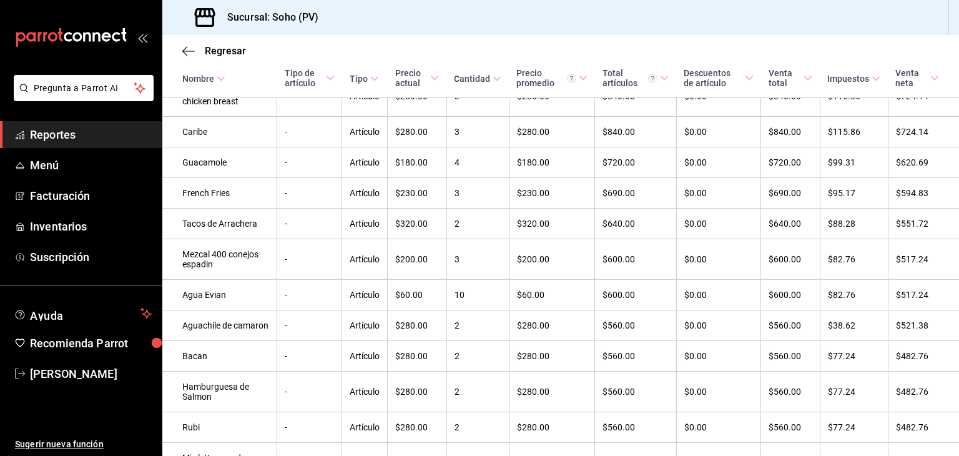
drag, startPoint x: 450, startPoint y: 285, endPoint x: 742, endPoint y: 12, distance: 400.3
click at [742, 12] on div "Sucursal: Soho (PV)" at bounding box center [560, 17] width 797 height 35
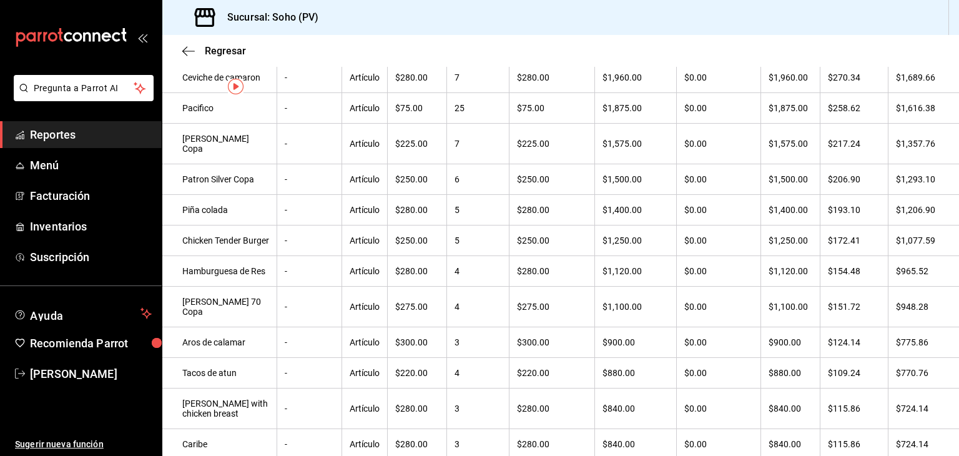
scroll to position [0, 0]
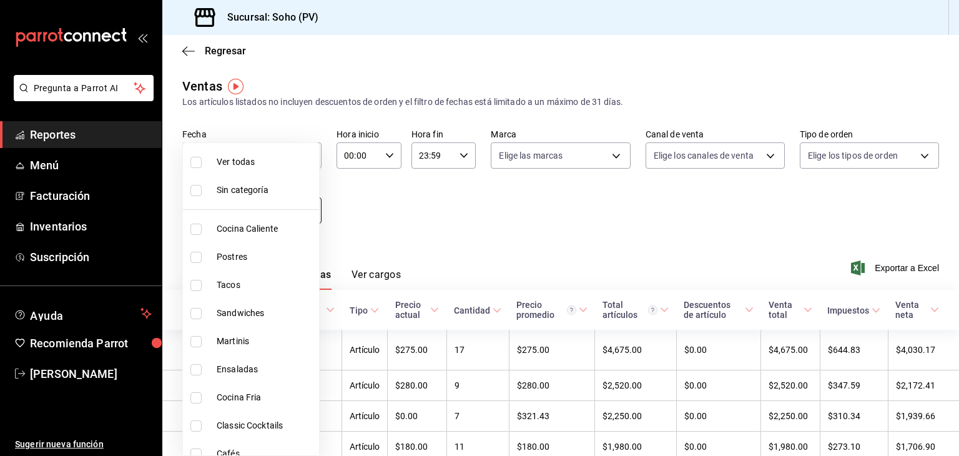
click at [293, 222] on body "Pregunta a Parrot AI Reportes Menú Facturación Inventarios Suscripción Ayuda Re…" at bounding box center [479, 228] width 959 height 456
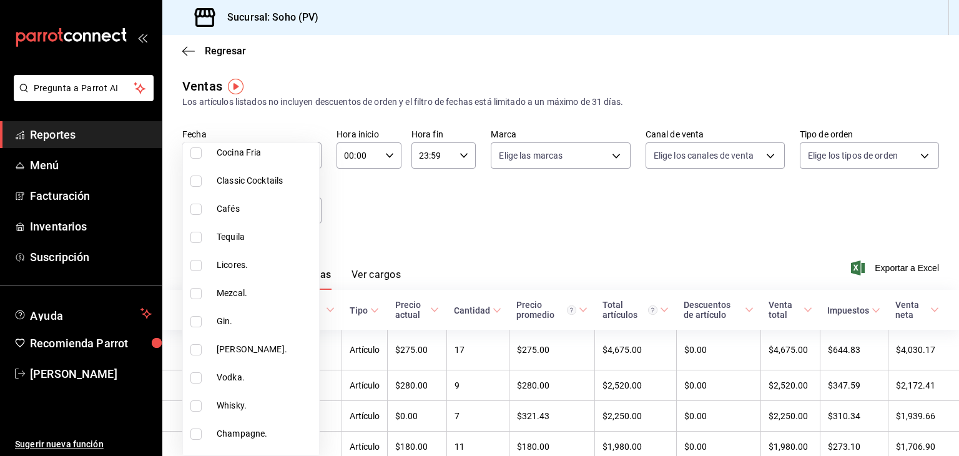
scroll to position [242, 0]
click at [199, 234] on input "checkbox" at bounding box center [195, 239] width 11 height 11
checkbox input "true"
type input "2adc30dc-eeba-459e-84d3-9a3fab3231ab"
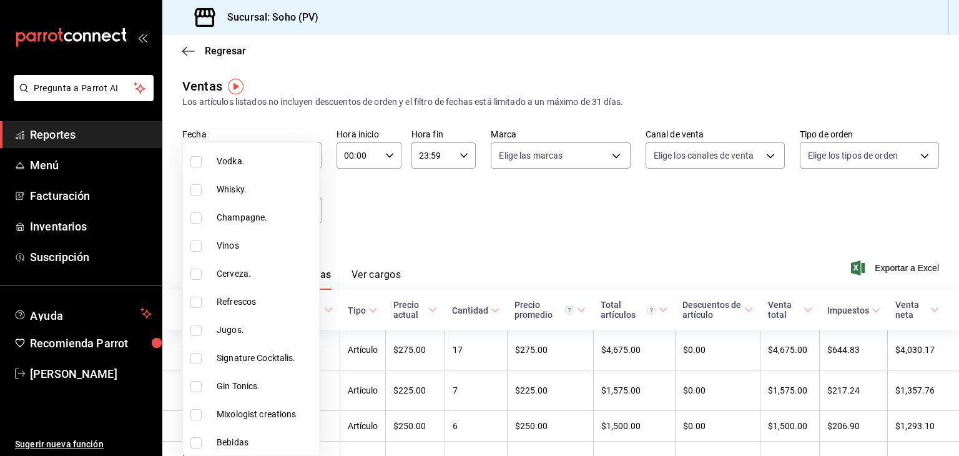
scroll to position [462, 0]
click at [433, 237] on div at bounding box center [479, 228] width 959 height 456
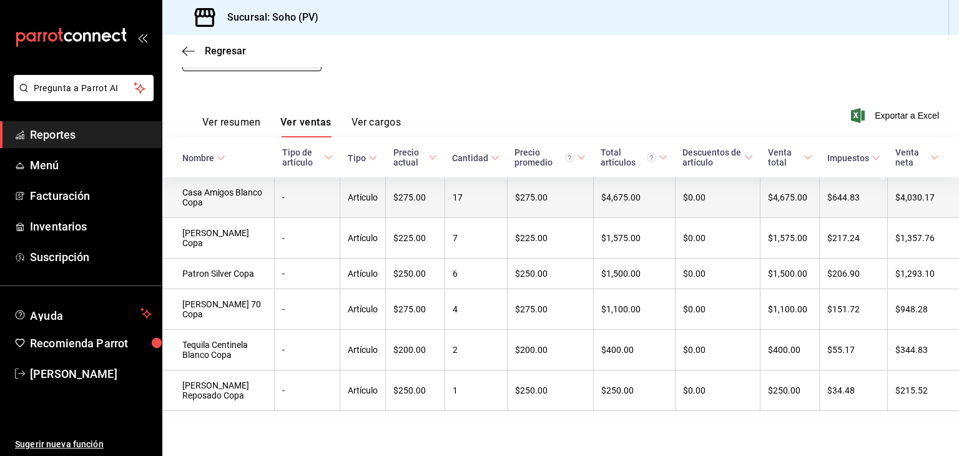
scroll to position [0, 0]
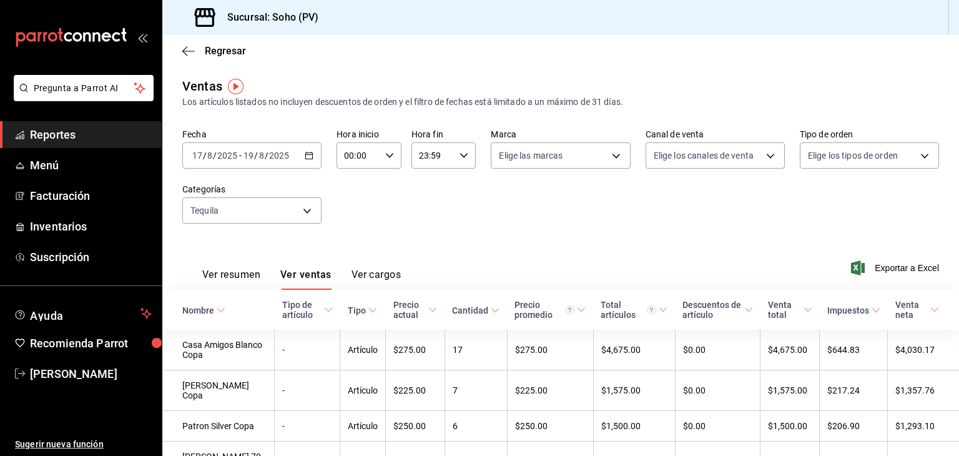
click at [308, 153] on icon "button" at bounding box center [309, 155] width 9 height 9
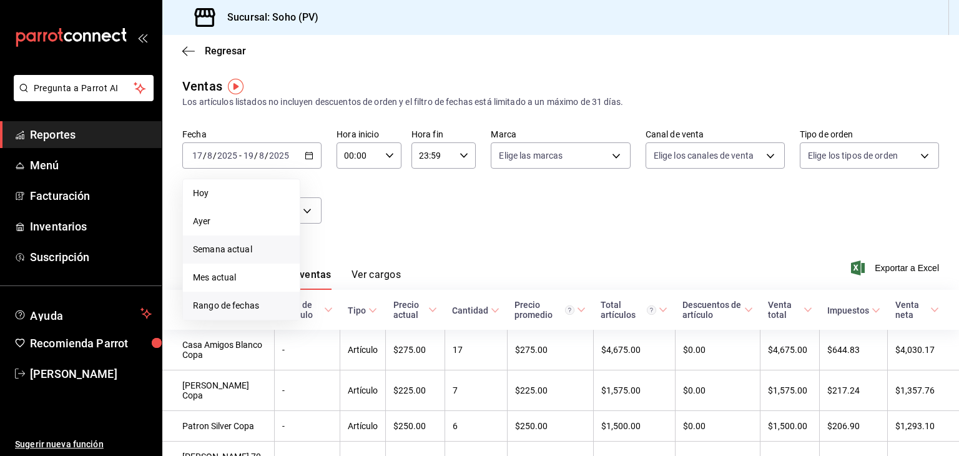
click at [255, 311] on span "Rango de fechas" at bounding box center [241, 305] width 97 height 13
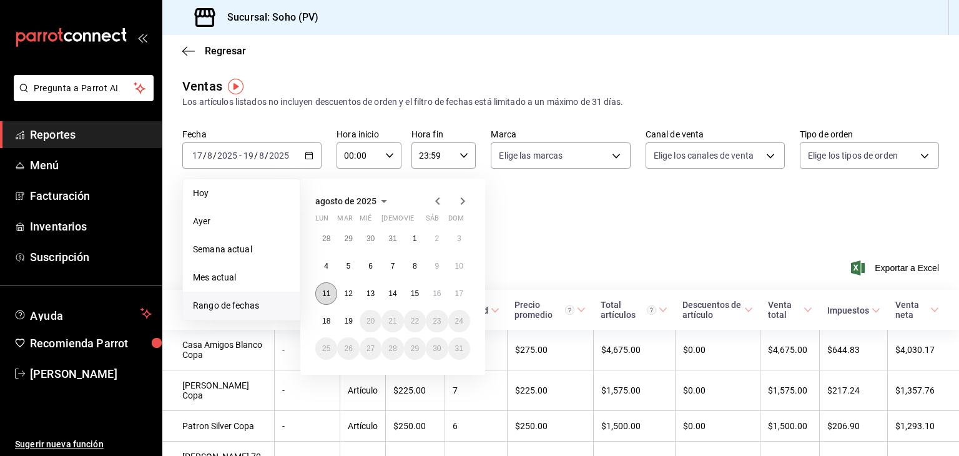
click at [335, 290] on button "11" at bounding box center [326, 293] width 22 height 22
click at [330, 328] on button "18" at bounding box center [326, 321] width 22 height 22
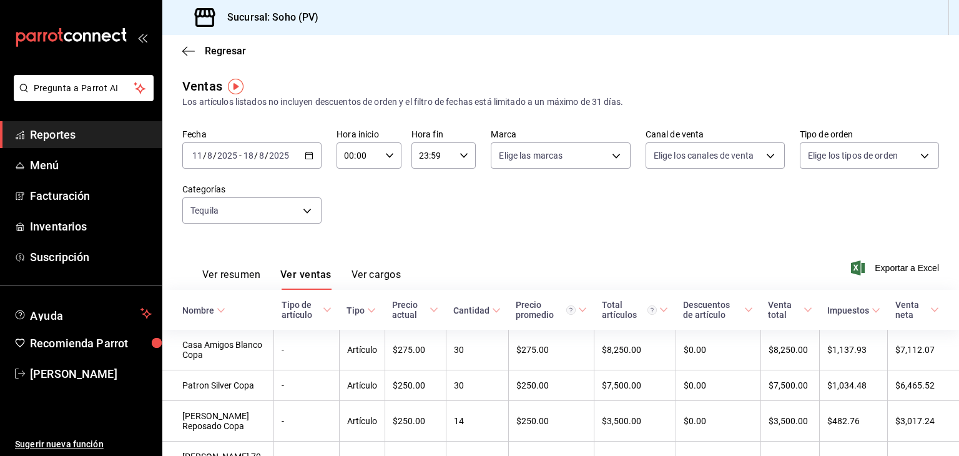
click at [307, 152] on icon "button" at bounding box center [309, 155] width 9 height 9
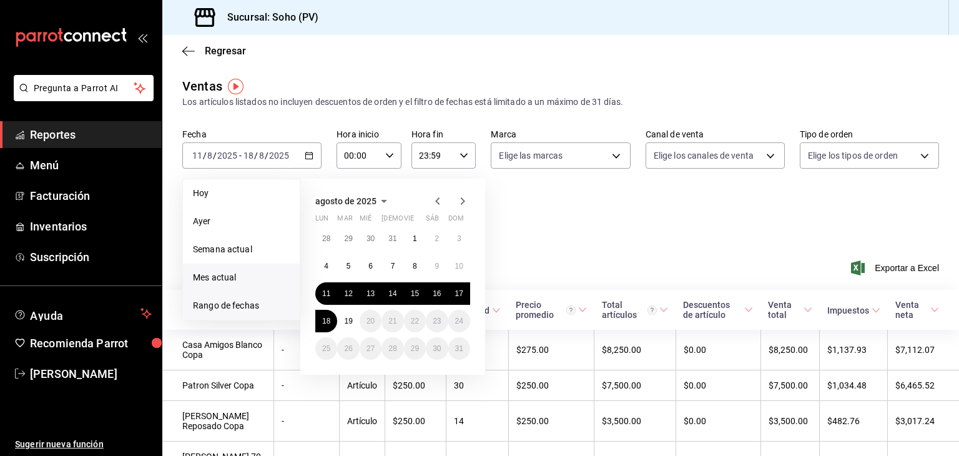
click at [232, 278] on span "Mes actual" at bounding box center [241, 277] width 97 height 13
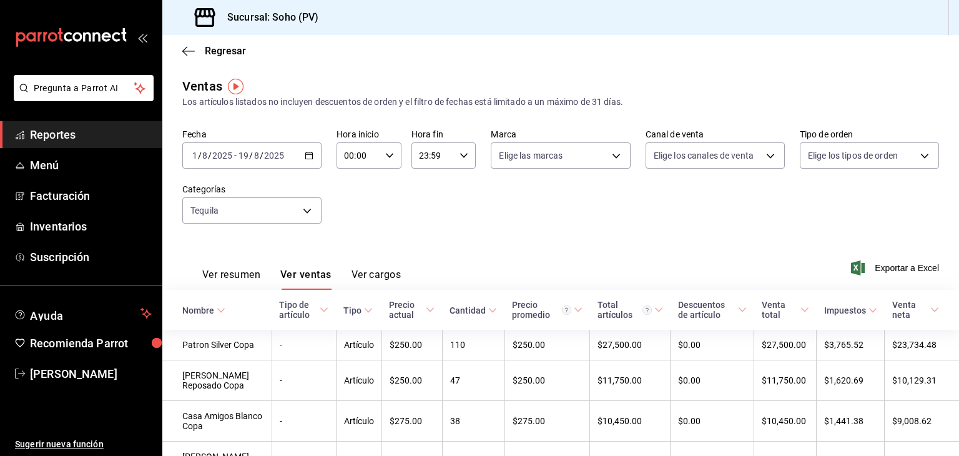
click at [232, 278] on button "Ver resumen" at bounding box center [231, 279] width 58 height 21
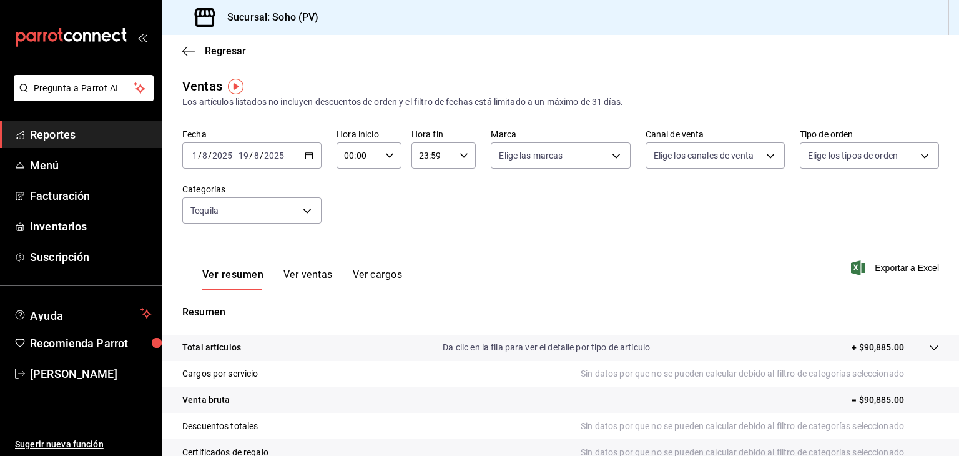
click at [307, 155] on \(Stroke\) "button" at bounding box center [309, 154] width 7 height 1
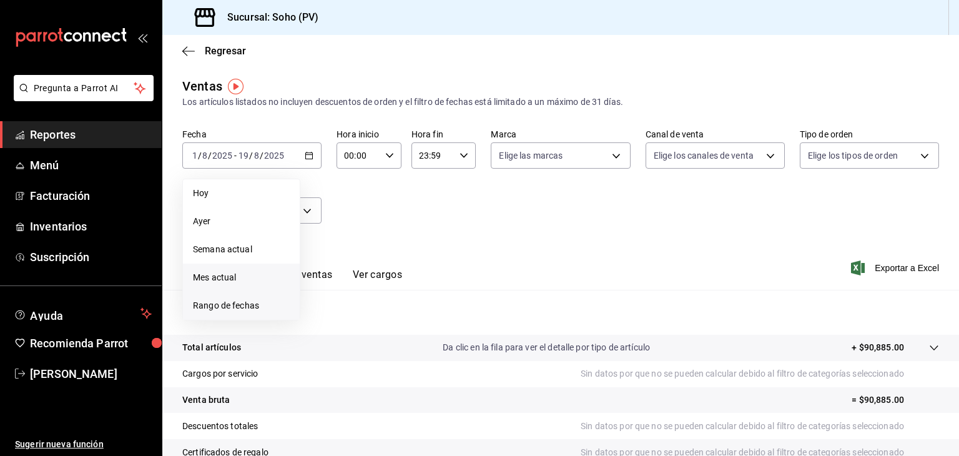
click at [262, 301] on span "Rango de fechas" at bounding box center [241, 305] width 97 height 13
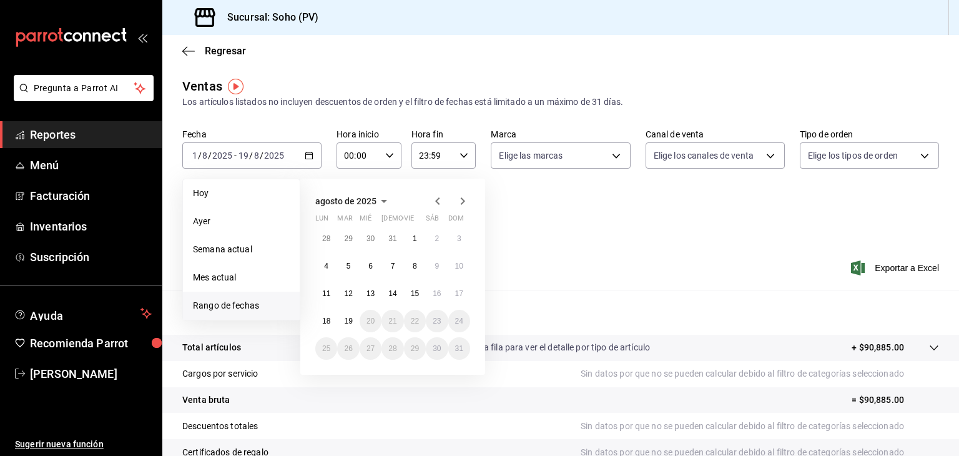
click at [442, 200] on icon "button" at bounding box center [437, 201] width 15 height 15
click at [353, 238] on button "1" at bounding box center [348, 238] width 22 height 22
click at [390, 348] on abbr "31" at bounding box center [392, 348] width 8 height 9
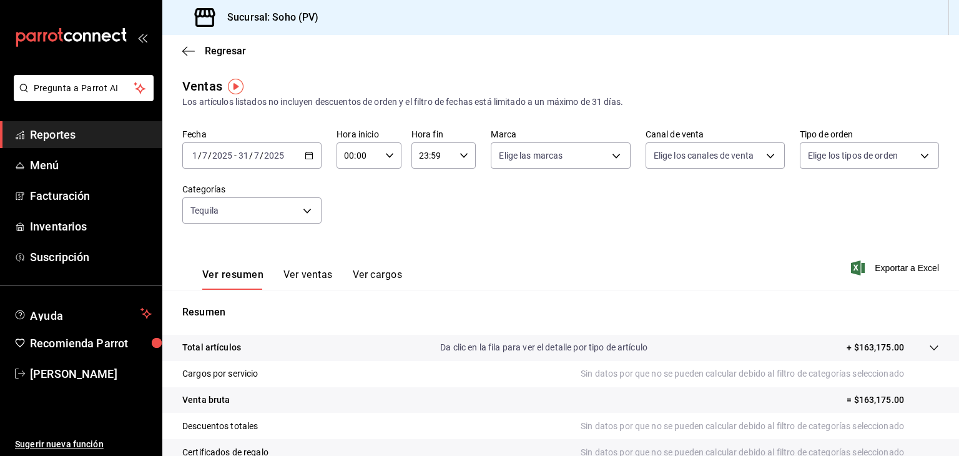
click at [307, 279] on button "Ver ventas" at bounding box center [307, 279] width 49 height 21
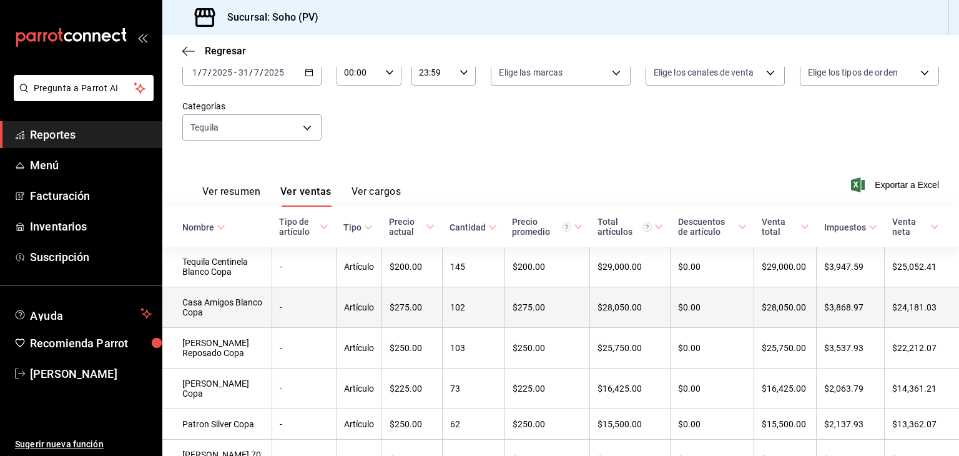
scroll to position [82, 0]
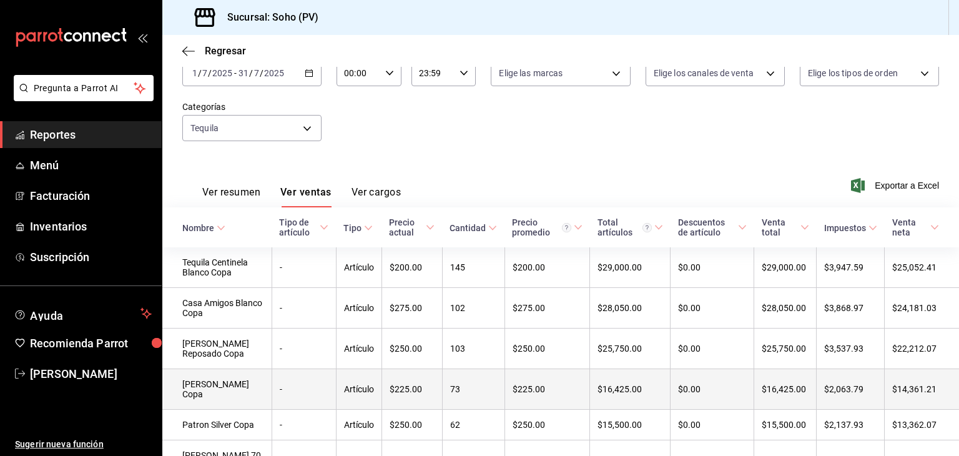
click at [382, 388] on td "$225.00" at bounding box center [412, 389] width 61 height 41
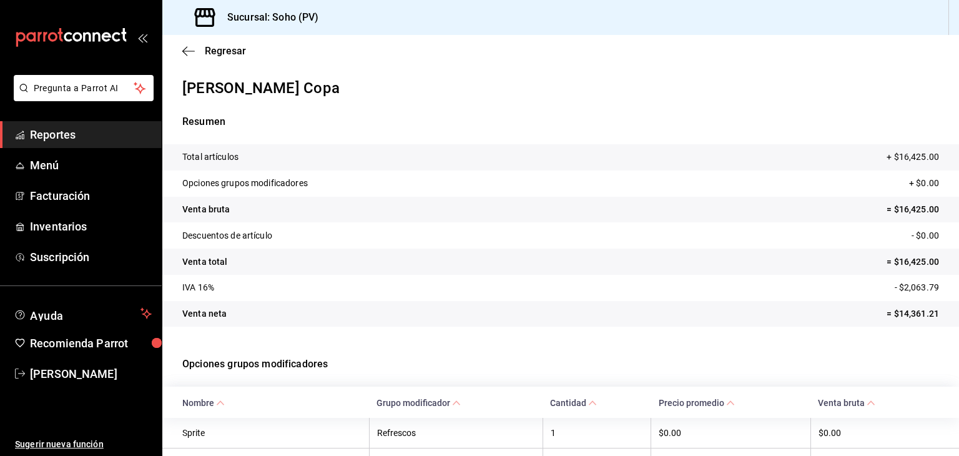
click at [564, 363] on p "Opciones grupos modificadores" at bounding box center [560, 364] width 757 height 45
